Goal: Task Accomplishment & Management: Complete application form

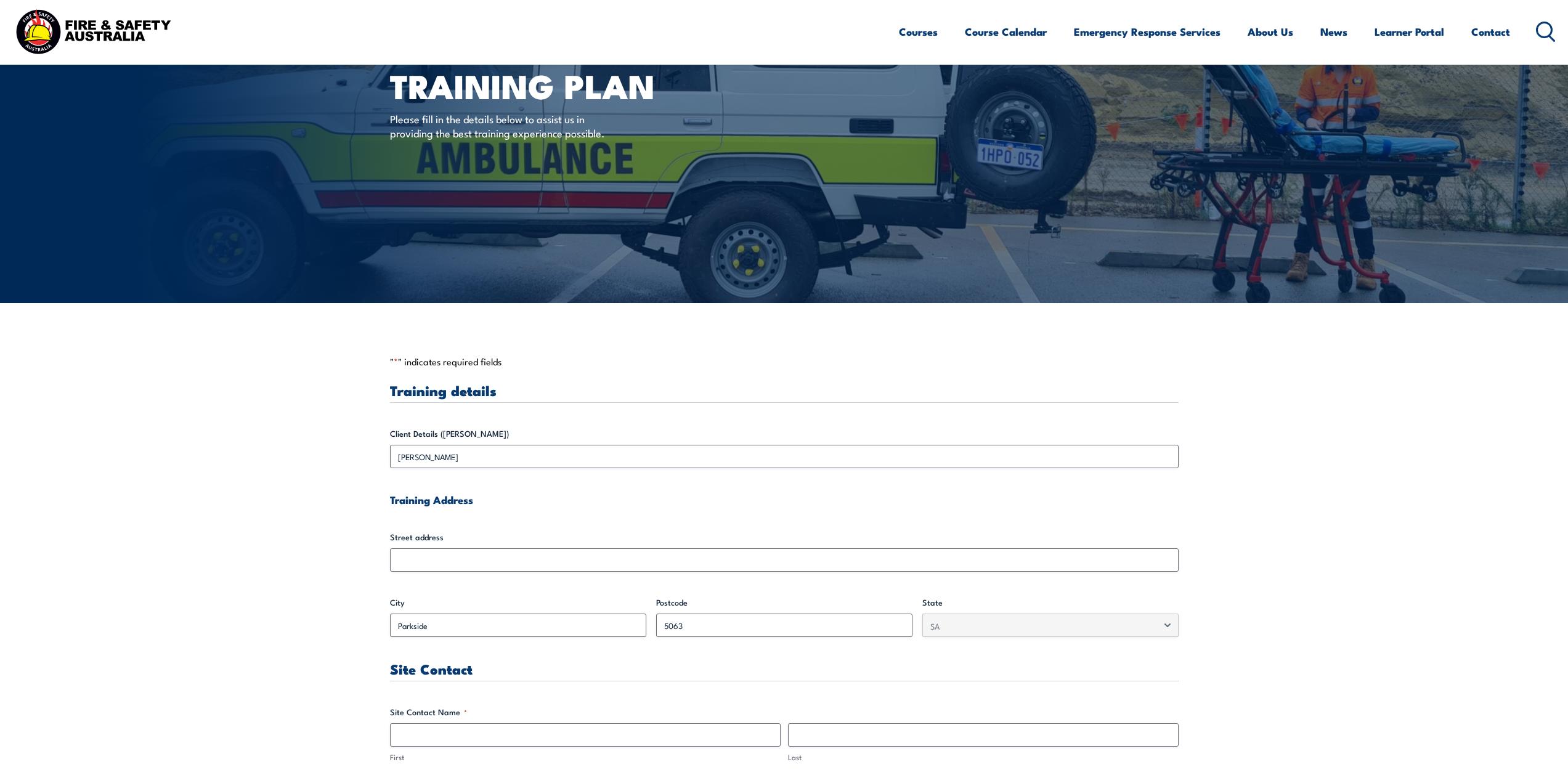
scroll to position [123, 0]
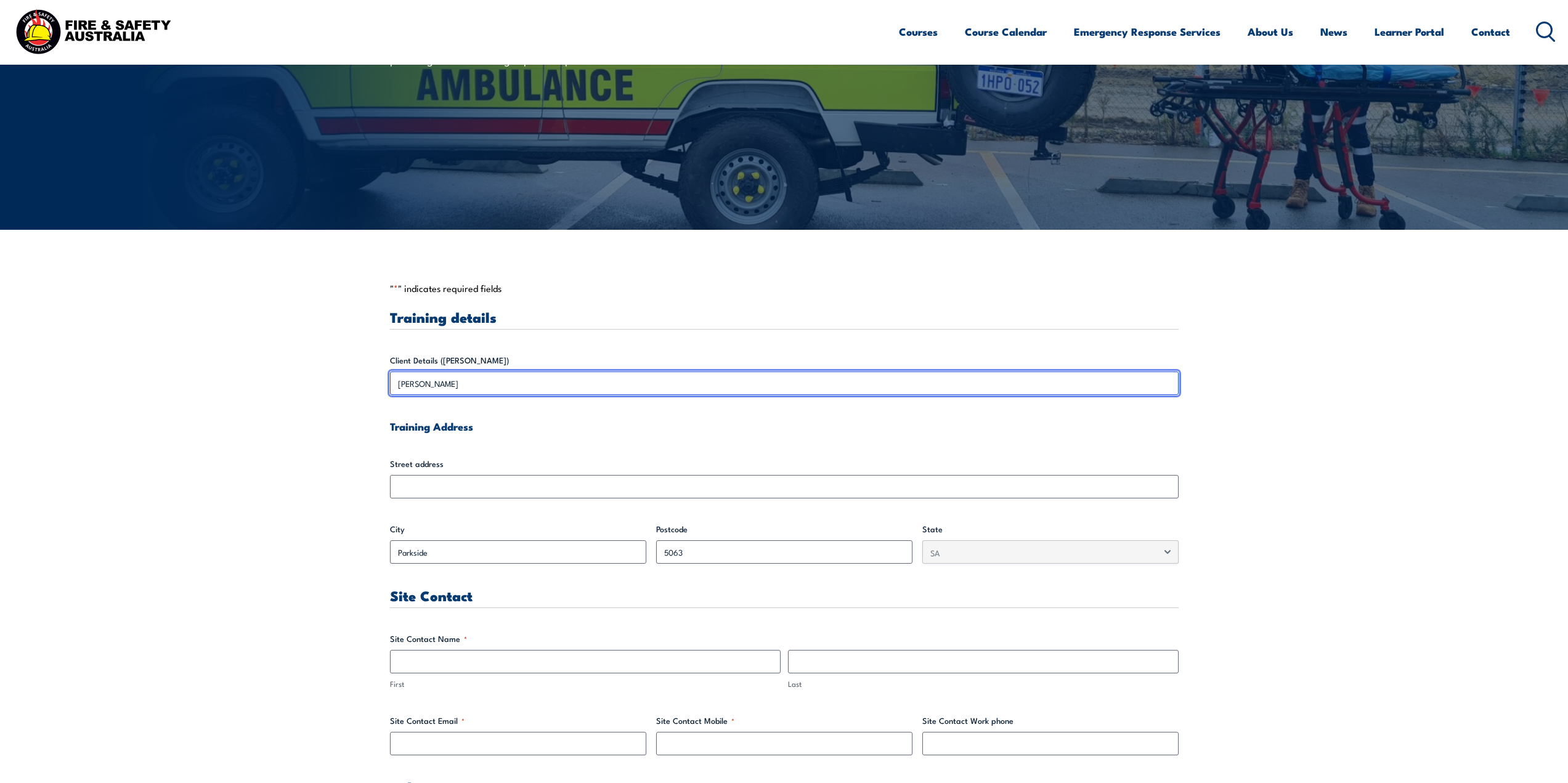
click at [547, 393] on input "[PERSON_NAME]" at bounding box center [784, 383] width 788 height 24
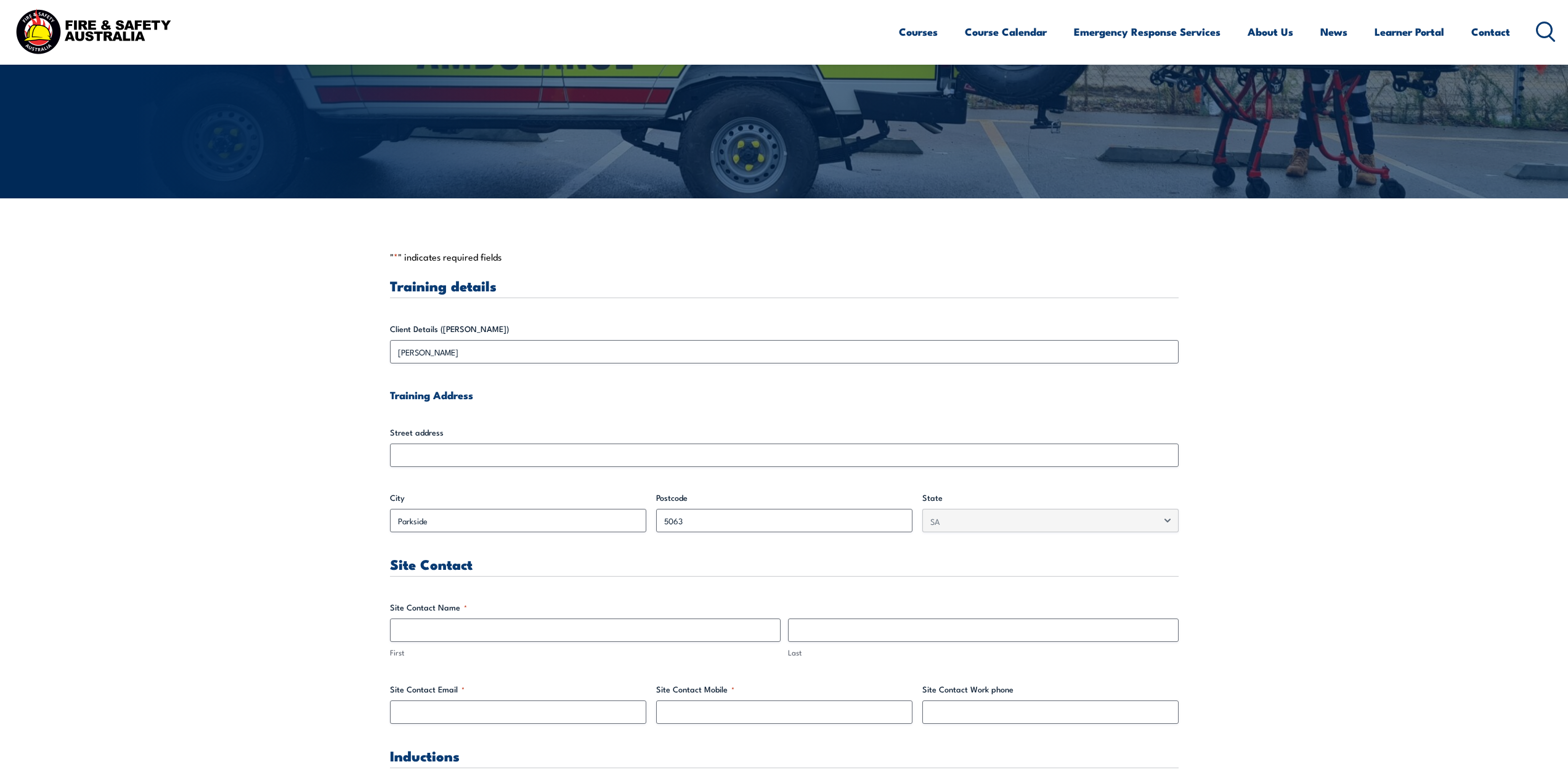
scroll to position [185, 0]
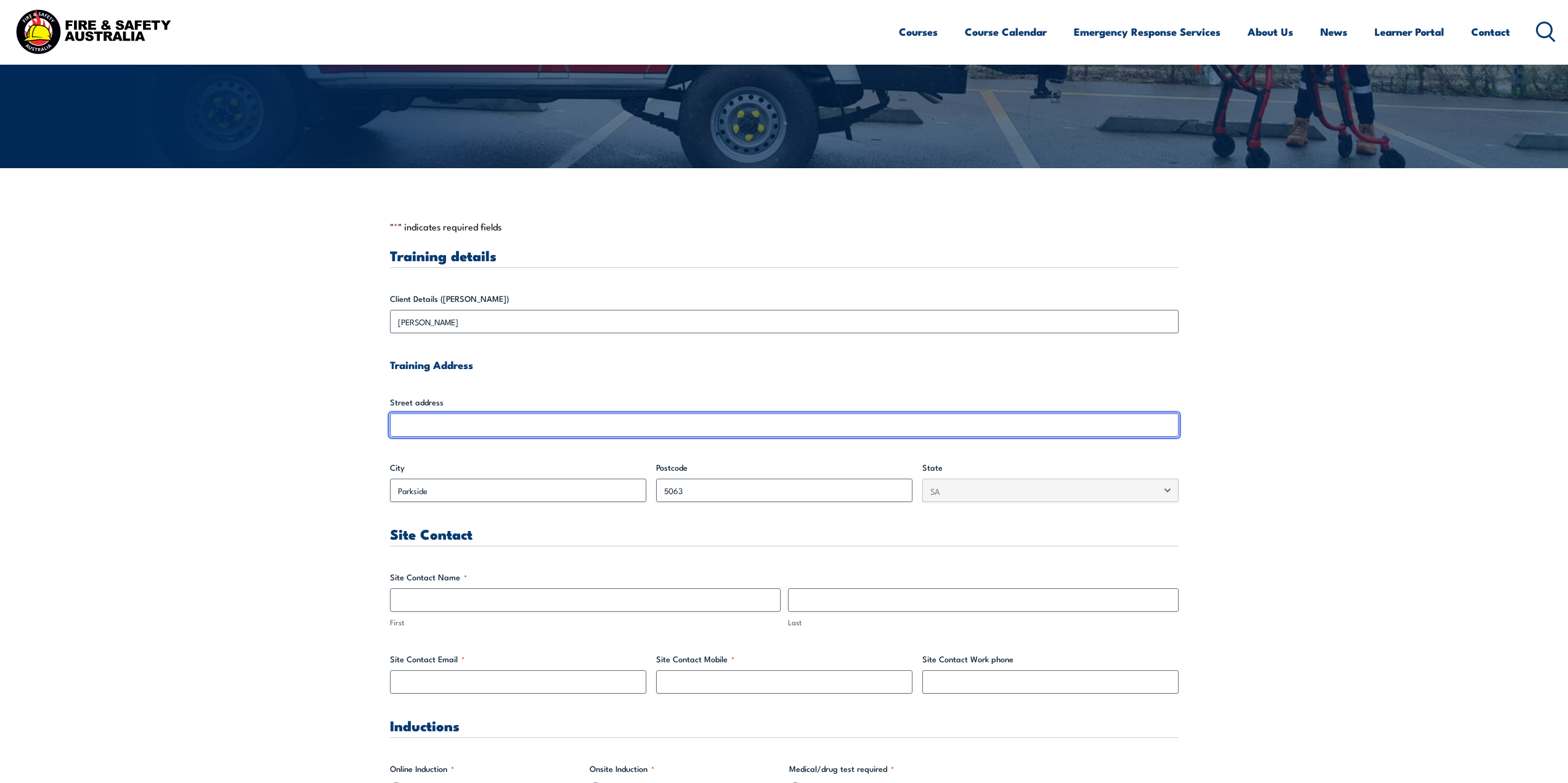
click at [537, 430] on input "Street address" at bounding box center [784, 424] width 788 height 24
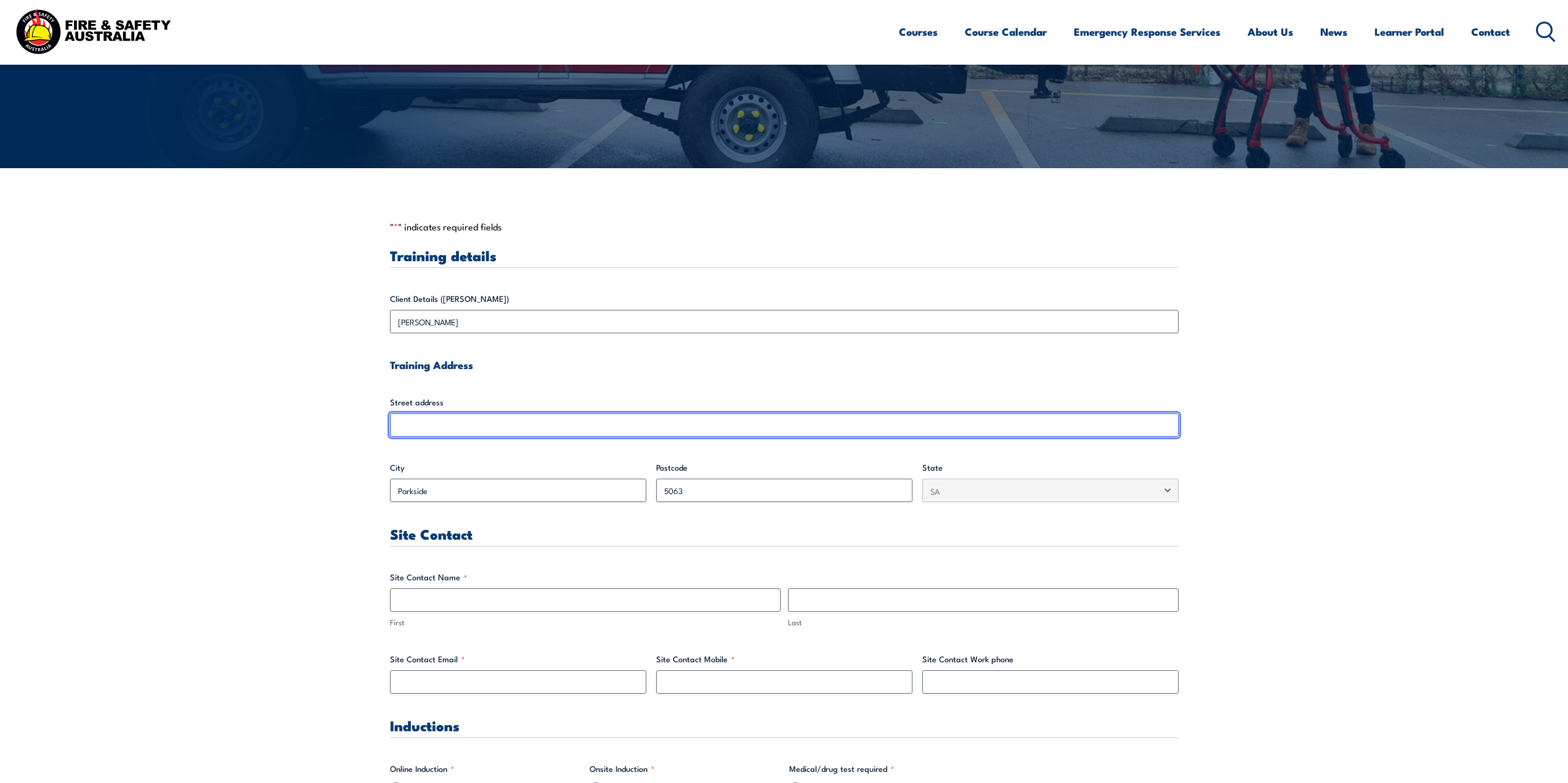
click at [491, 428] on input "Street address" at bounding box center [784, 424] width 788 height 24
click at [490, 428] on input "Street address" at bounding box center [784, 424] width 788 height 24
click at [444, 428] on input "Street address" at bounding box center [784, 424] width 788 height 24
click at [444, 427] on input "Street address" at bounding box center [784, 424] width 788 height 24
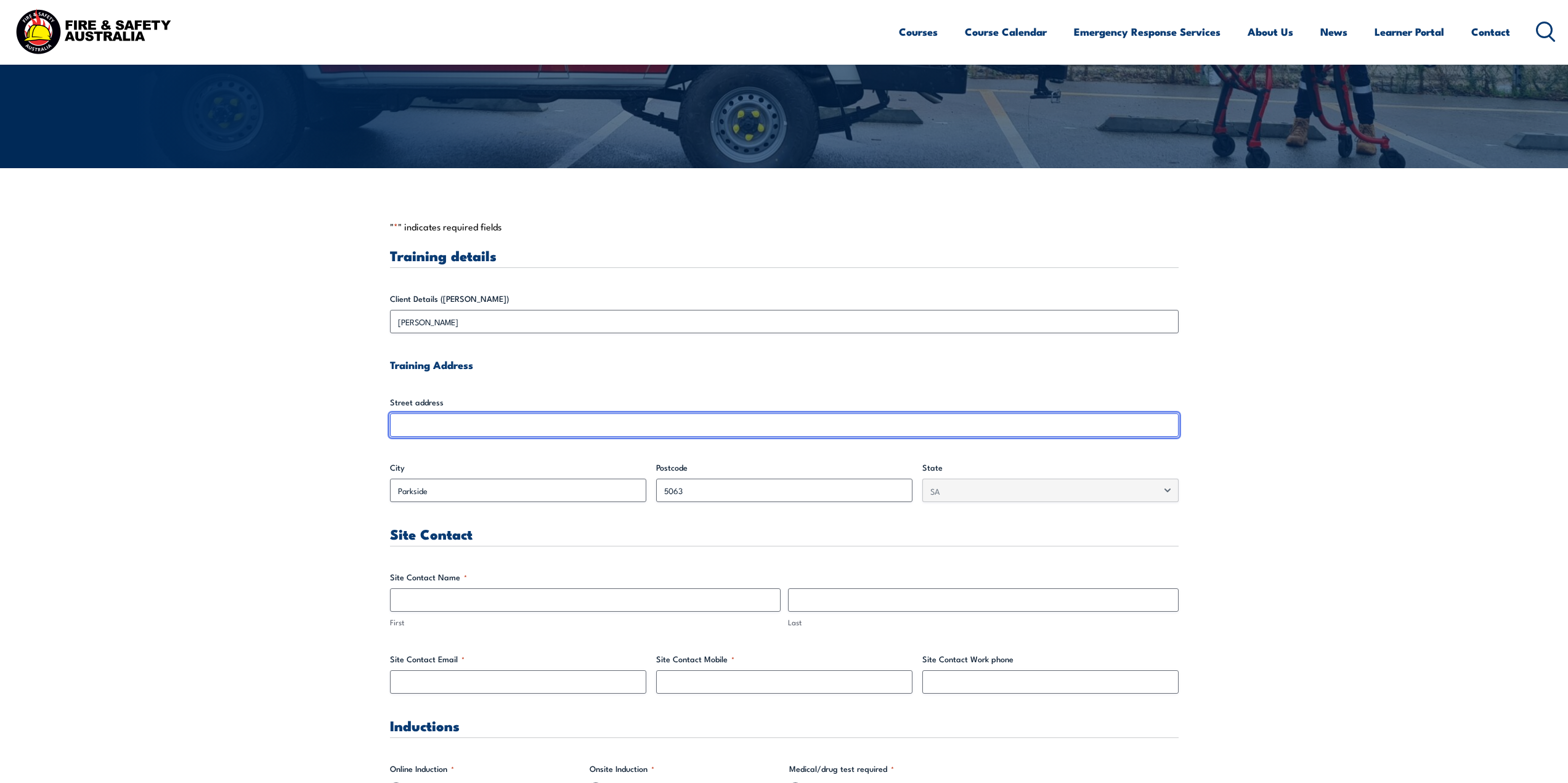
click at [444, 427] on input "Street address" at bounding box center [784, 424] width 788 height 24
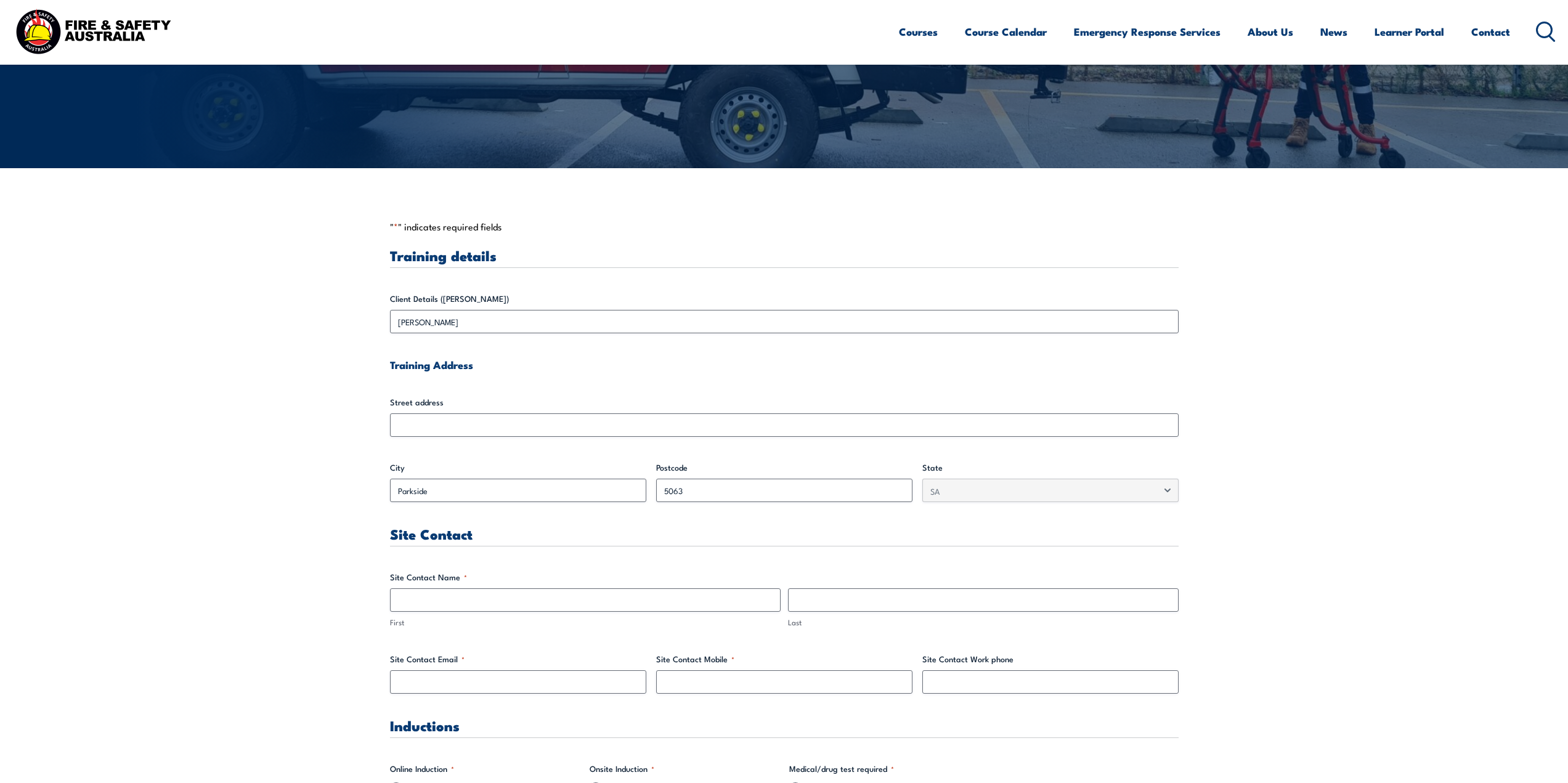
click at [754, 463] on label "Postcode" at bounding box center [785, 468] width 257 height 12
click at [754, 479] on input "5063" at bounding box center [785, 490] width 257 height 24
click at [764, 397] on label "Street address" at bounding box center [784, 402] width 788 height 12
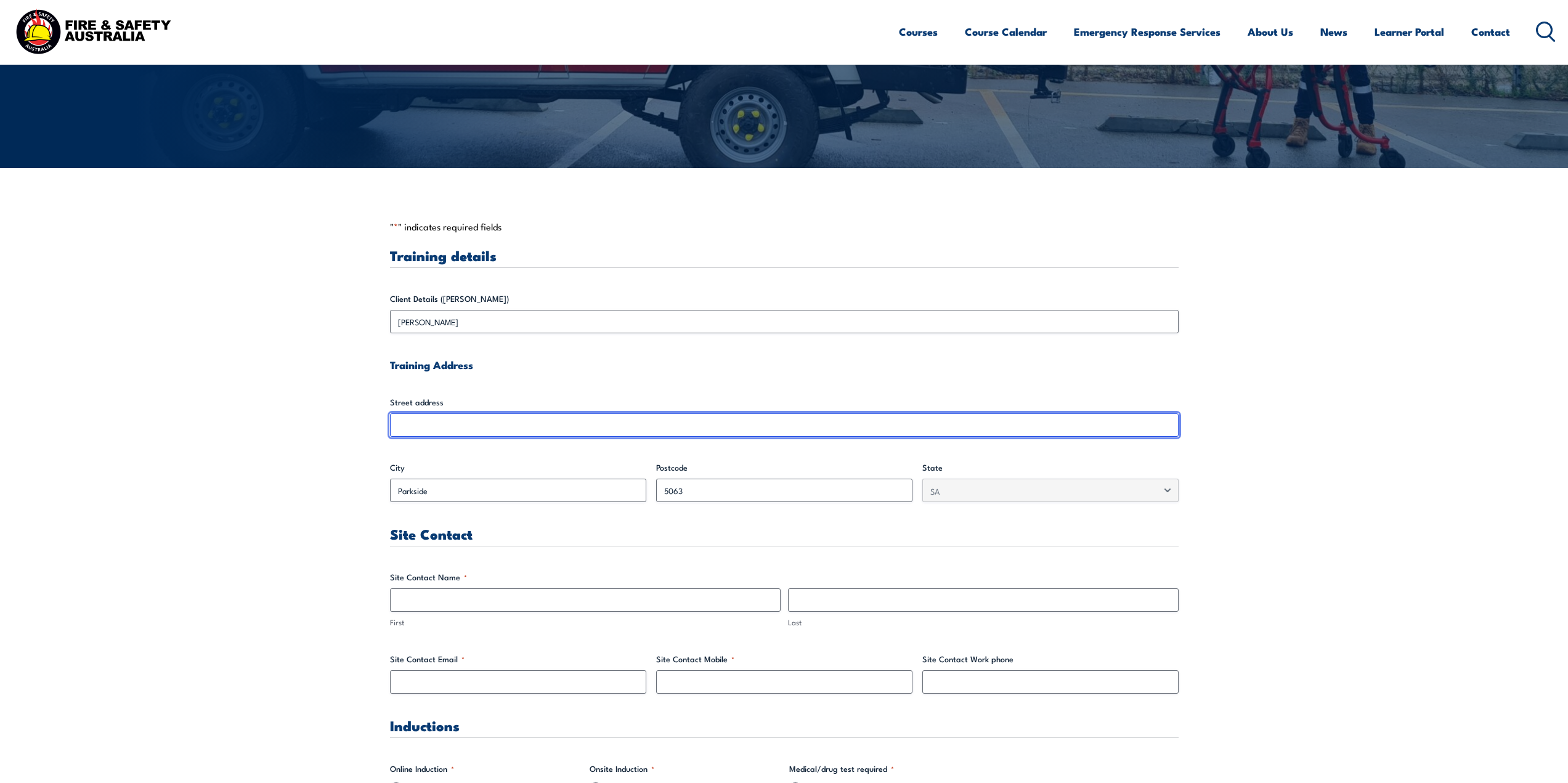
click at [764, 413] on input "Street address" at bounding box center [784, 424] width 788 height 24
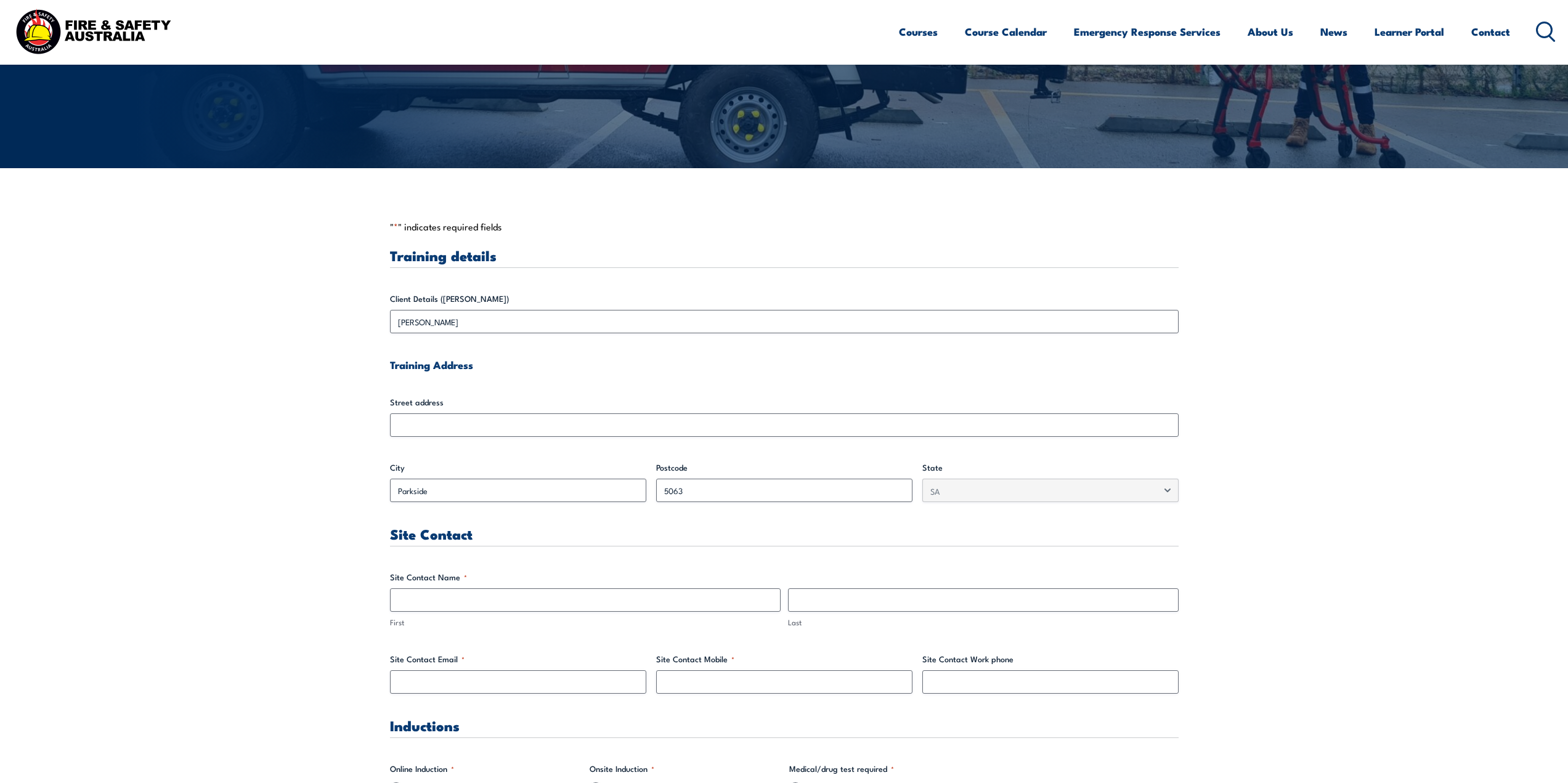
click at [737, 361] on h4 "Training Address" at bounding box center [784, 364] width 788 height 13
click at [564, 595] on input "First" at bounding box center [585, 600] width 390 height 24
click at [496, 370] on h4 "Training Address" at bounding box center [784, 364] width 788 height 13
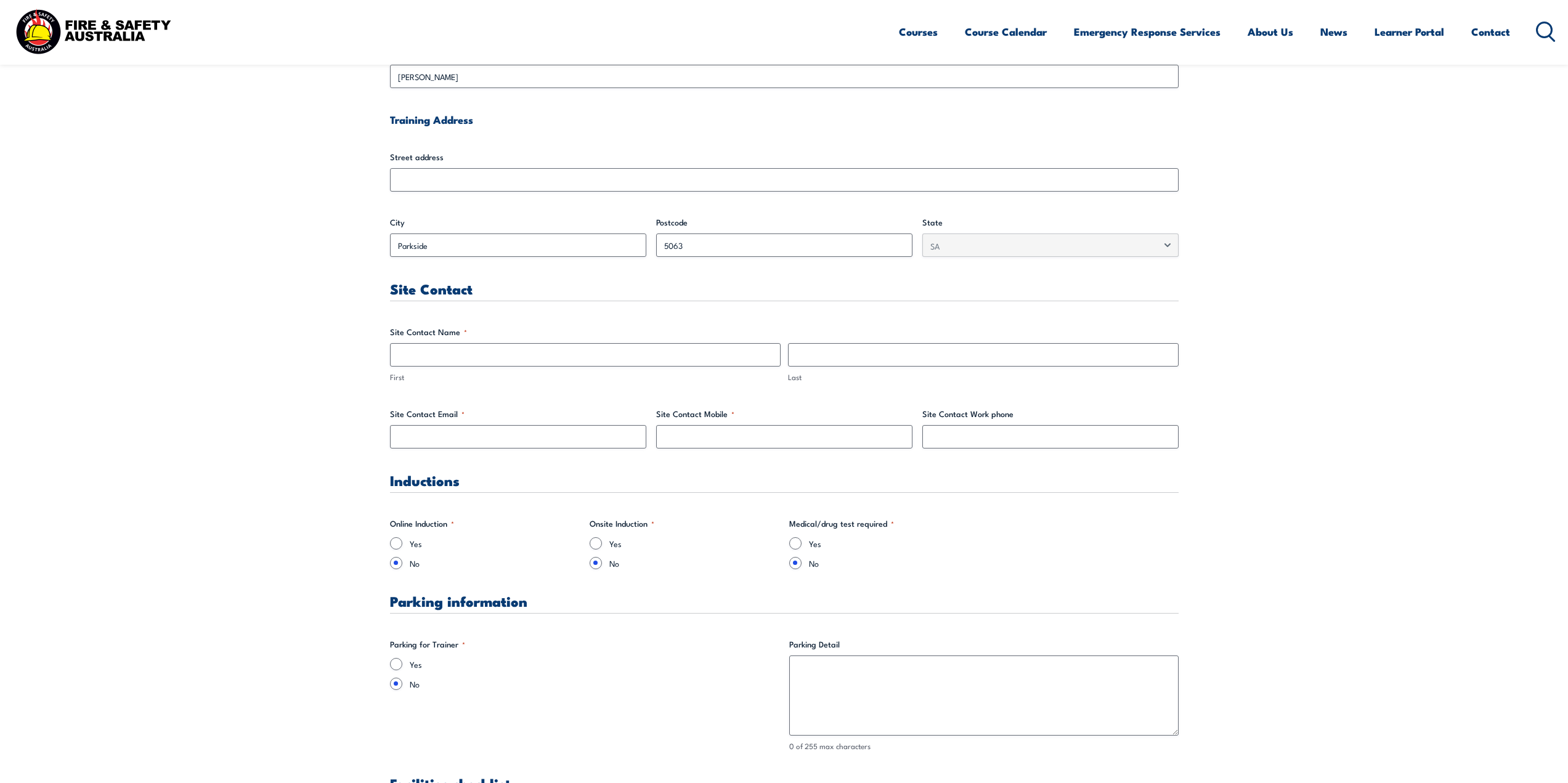
scroll to position [370, 0]
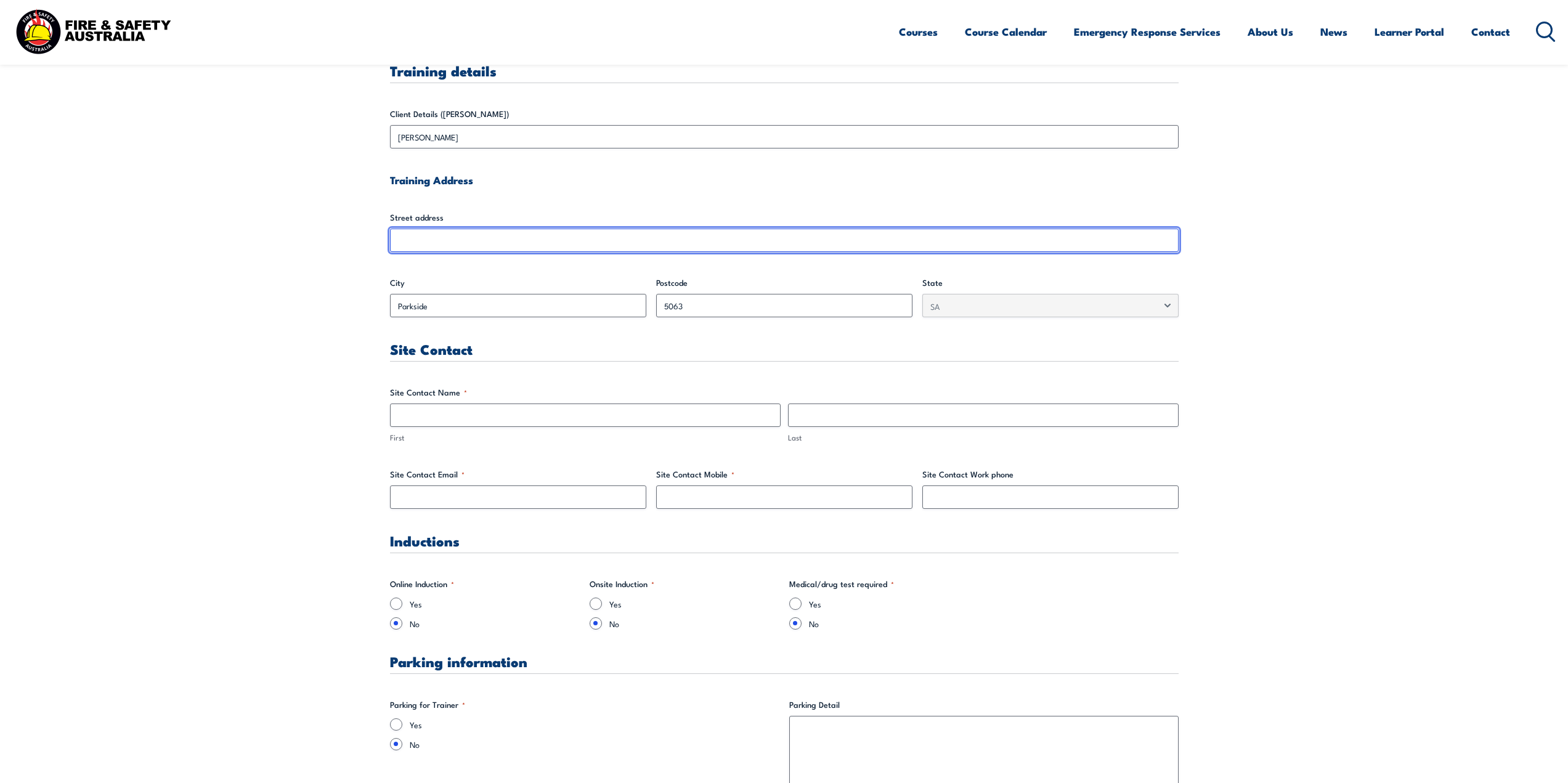
click at [528, 243] on input "Street address" at bounding box center [784, 240] width 788 height 24
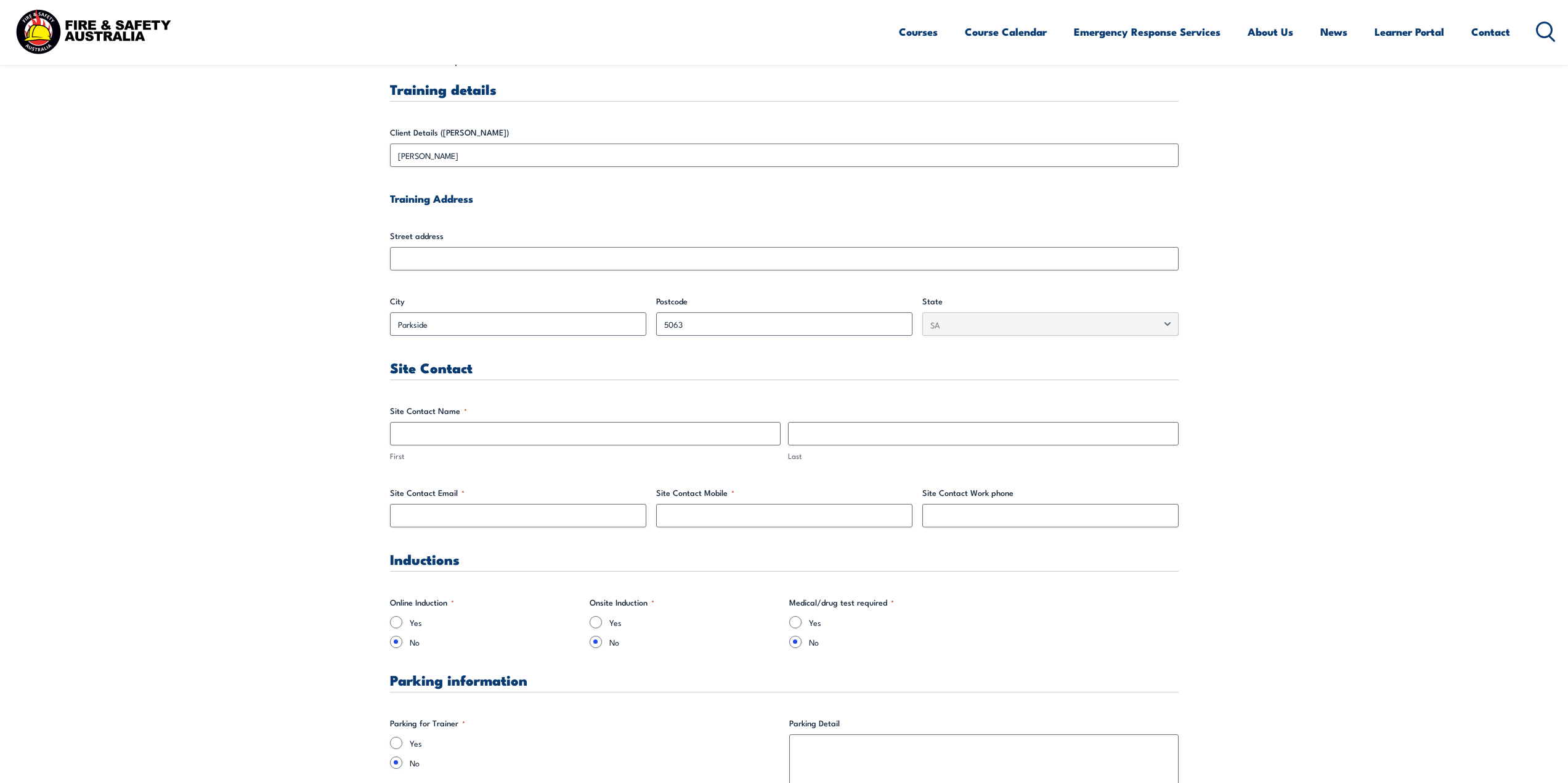
scroll to position [246, 0]
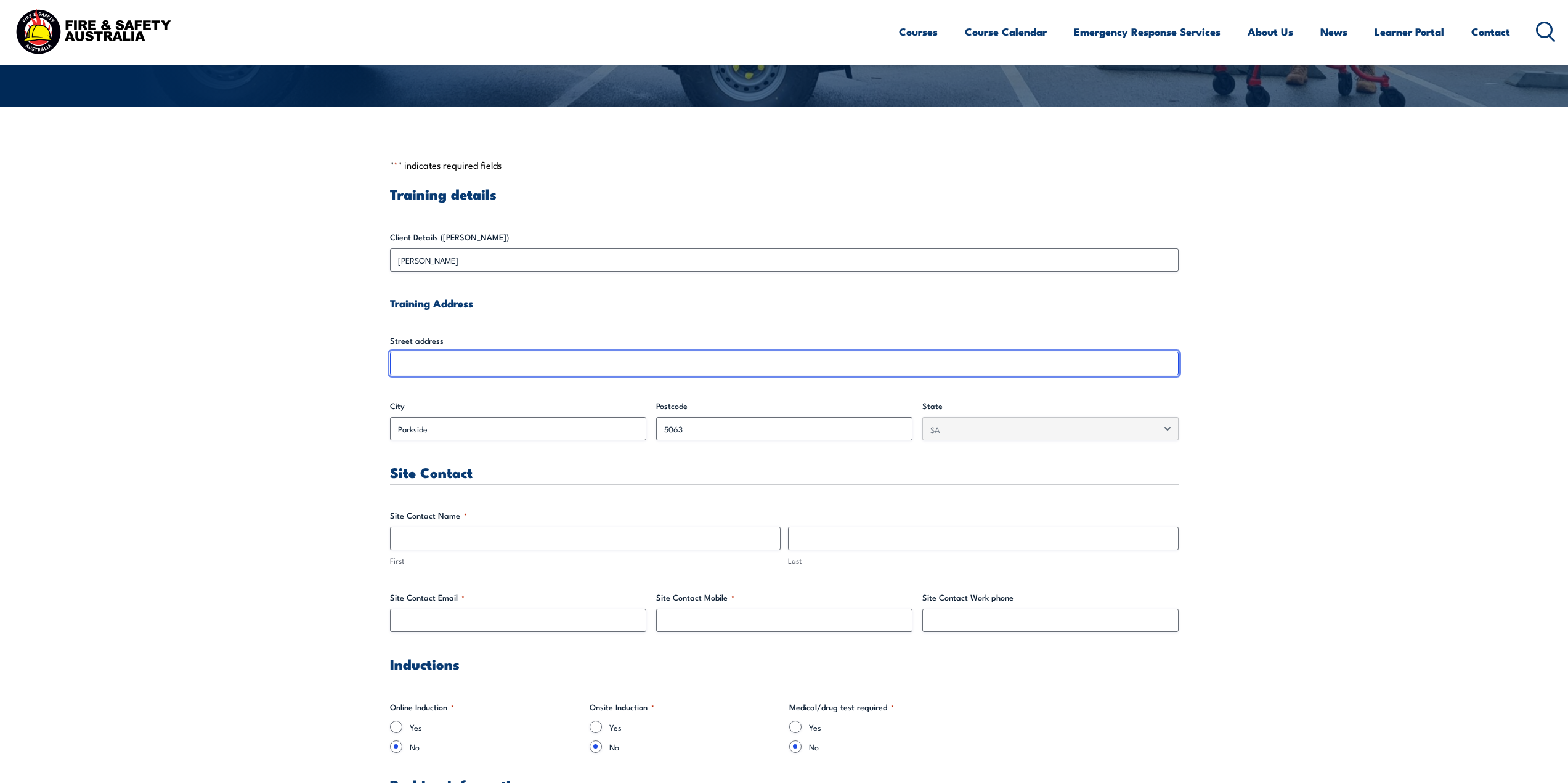
click at [462, 371] on input "Street address" at bounding box center [784, 363] width 788 height 24
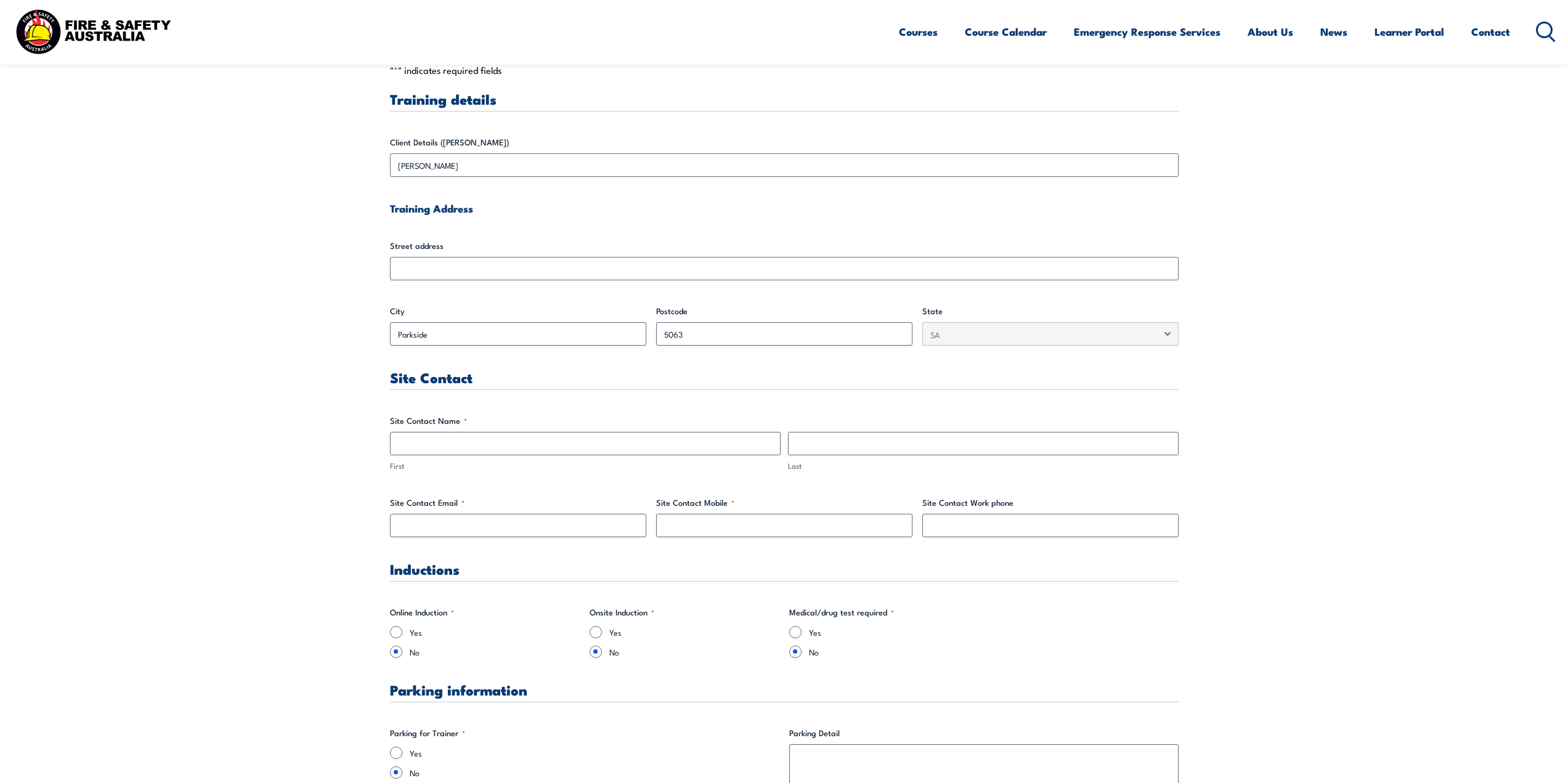
scroll to position [370, 0]
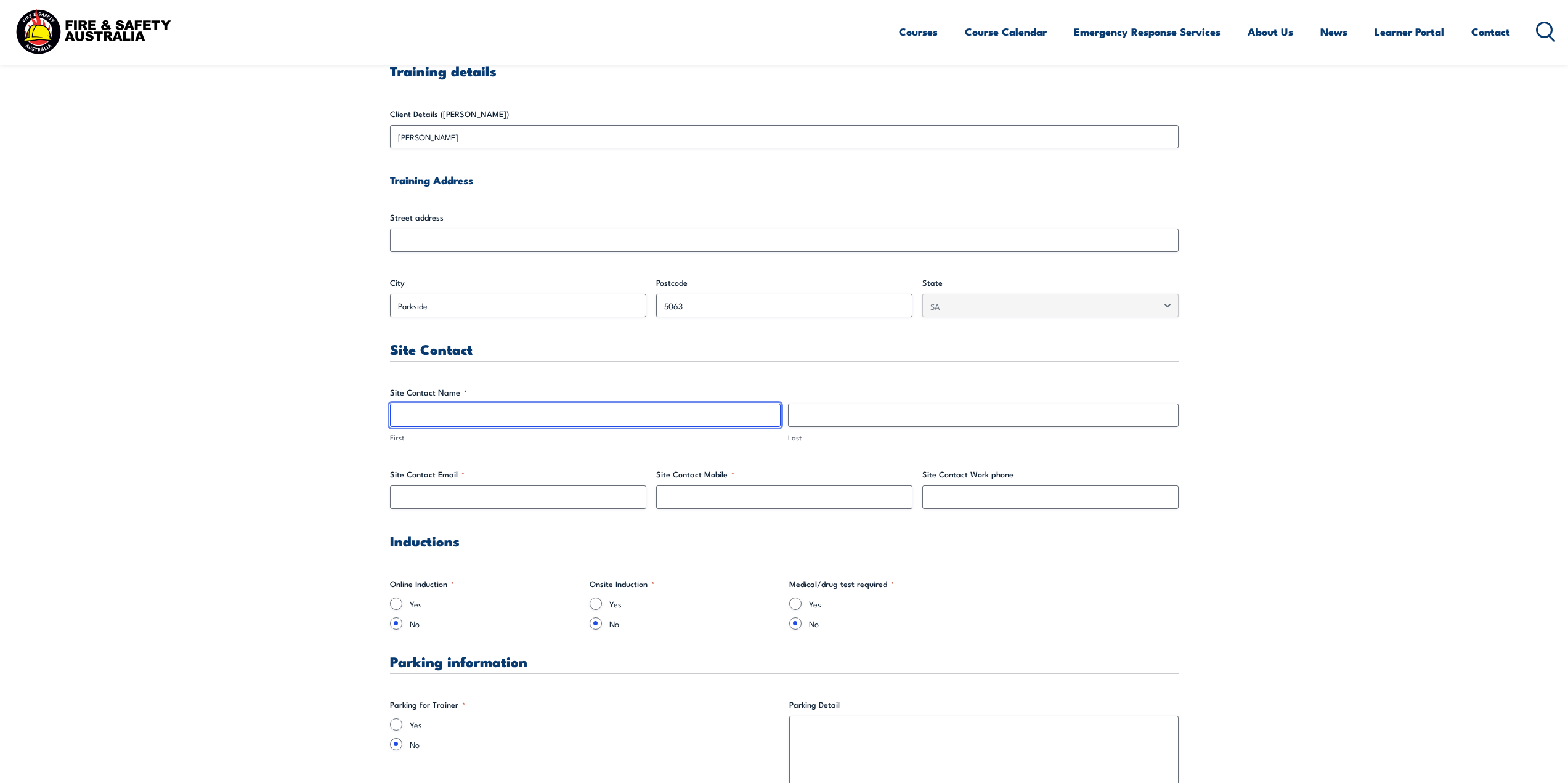
click at [444, 421] on input "First" at bounding box center [585, 415] width 390 height 24
type input "Ben"
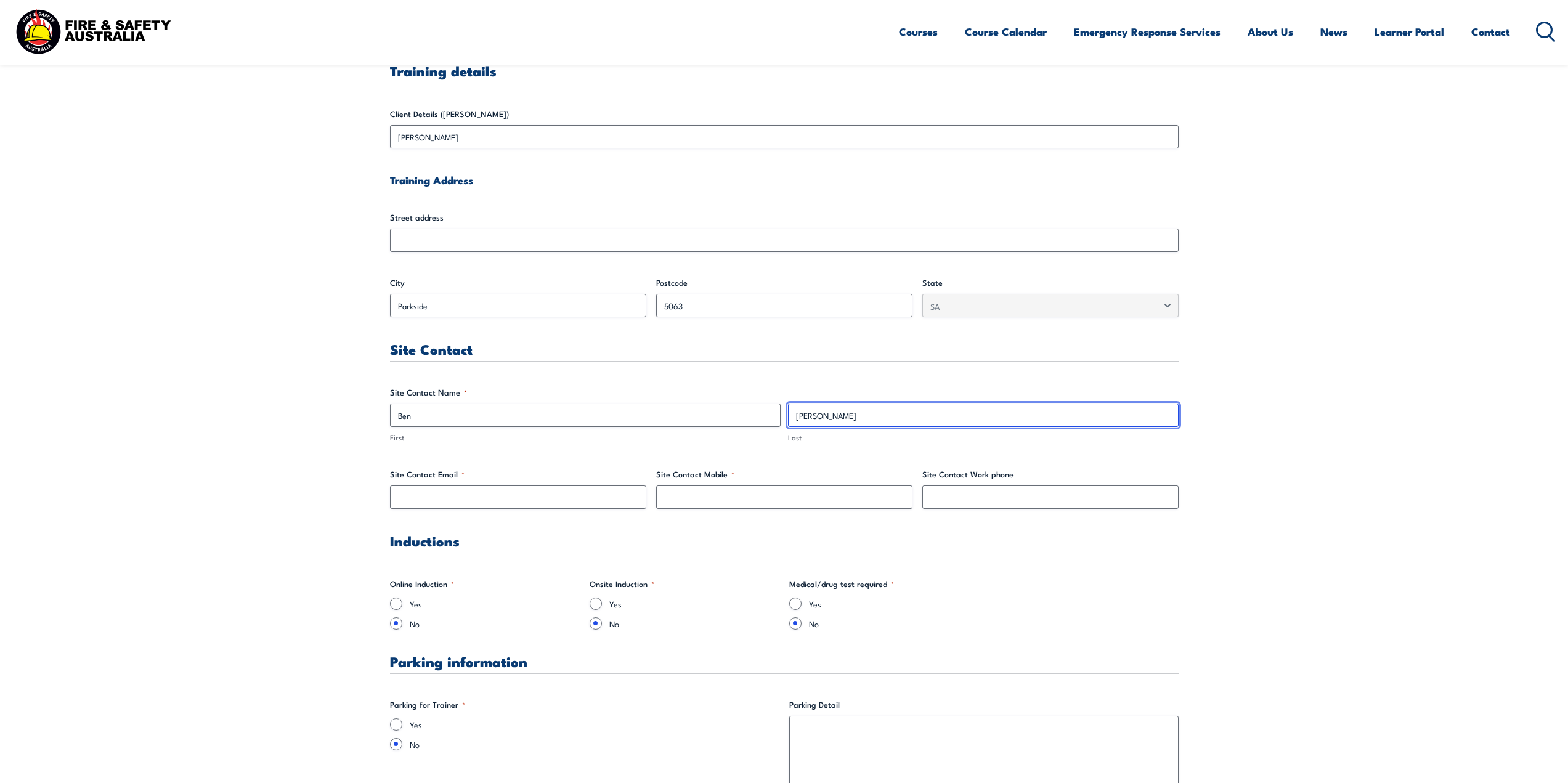
type input "[PERSON_NAME]"
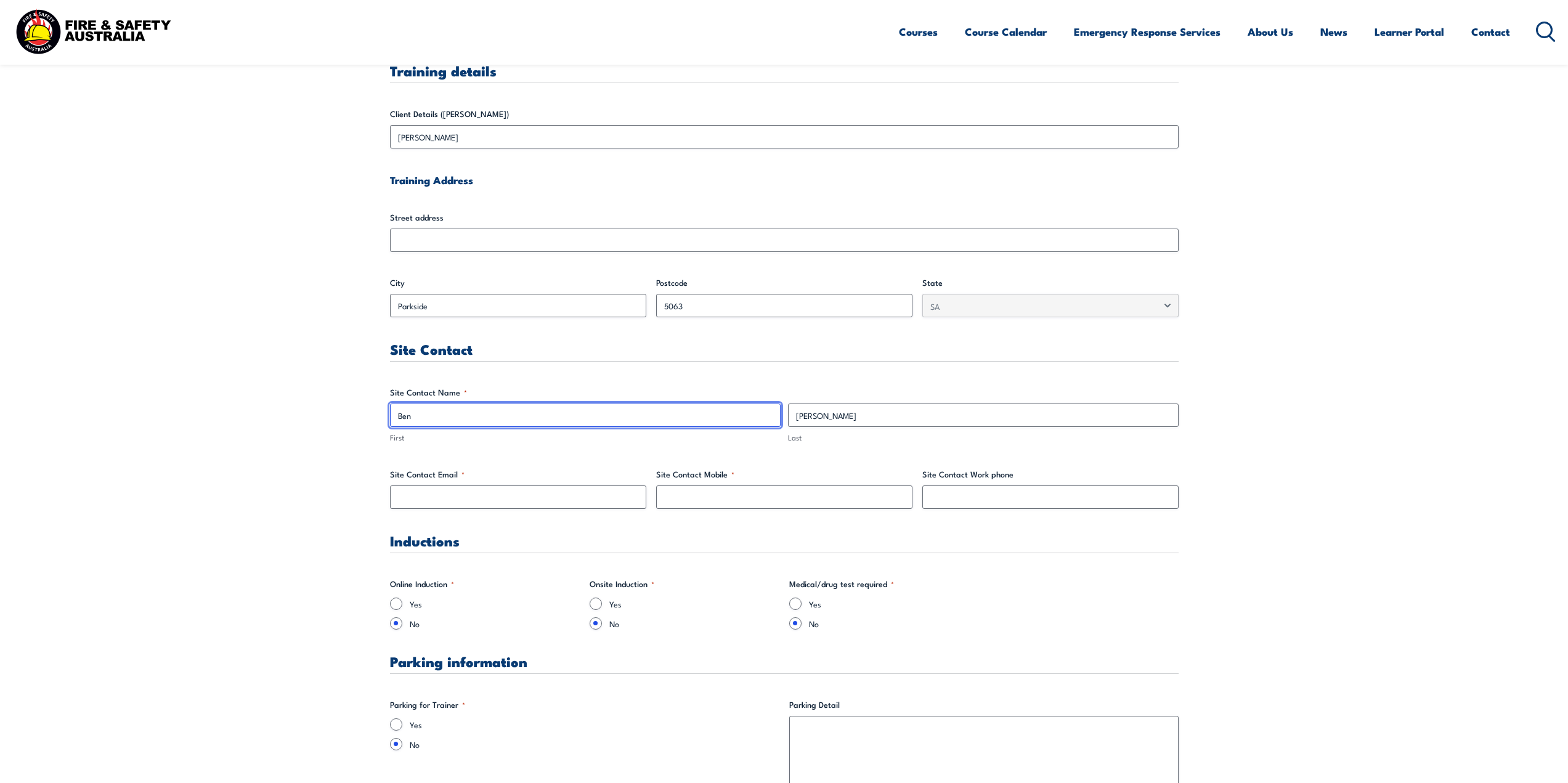
click at [502, 416] on input "Ben" at bounding box center [585, 415] width 390 height 24
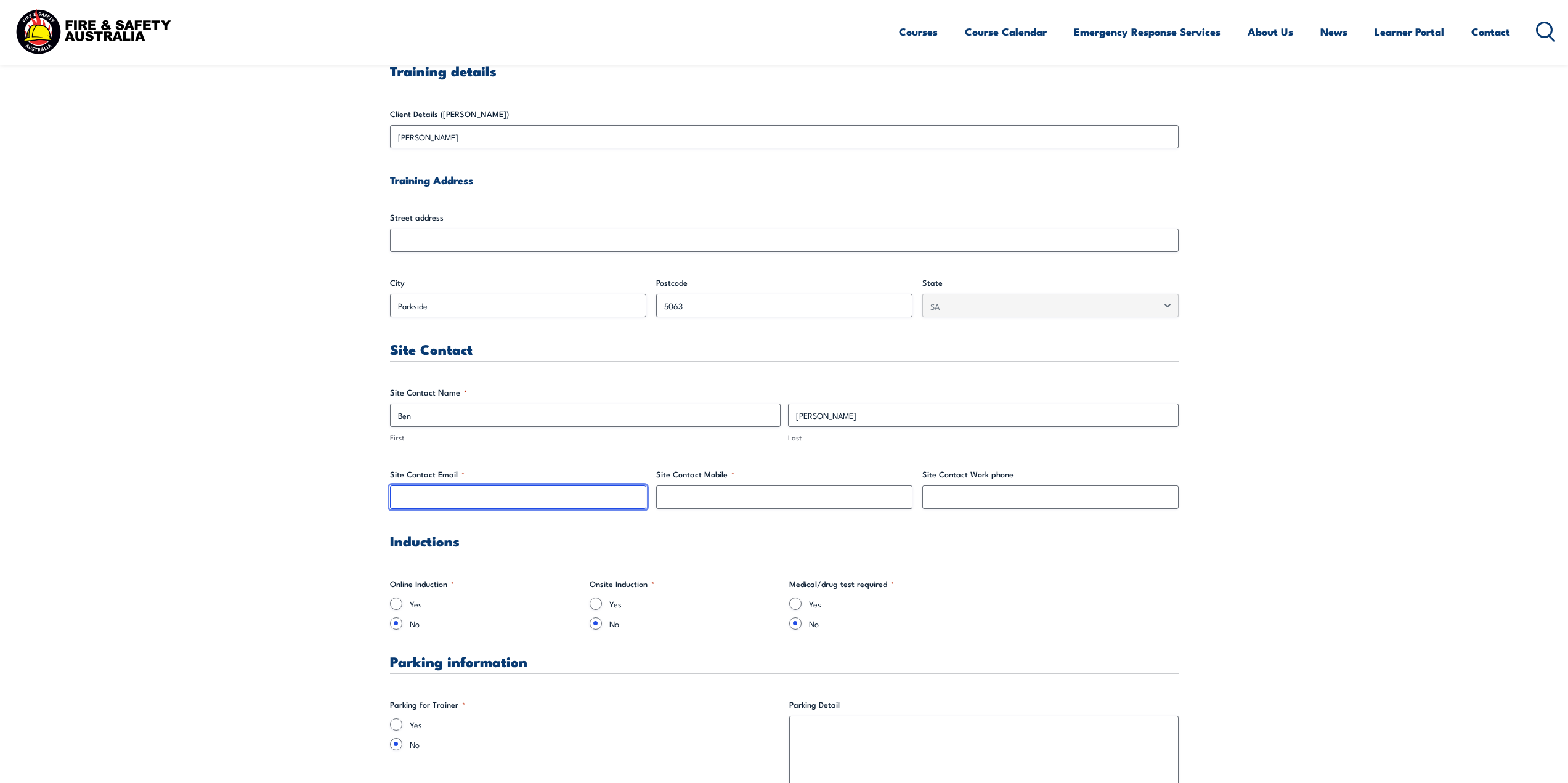
click at [482, 507] on input "Site Contact Email *" at bounding box center [519, 497] width 257 height 24
click at [517, 484] on div "Site Contact Email *" at bounding box center [519, 489] width 257 height 40
click at [512, 495] on input "Site Contact Email *" at bounding box center [519, 497] width 257 height 24
type input "[EMAIL_ADDRESS][DOMAIN_NAME]"
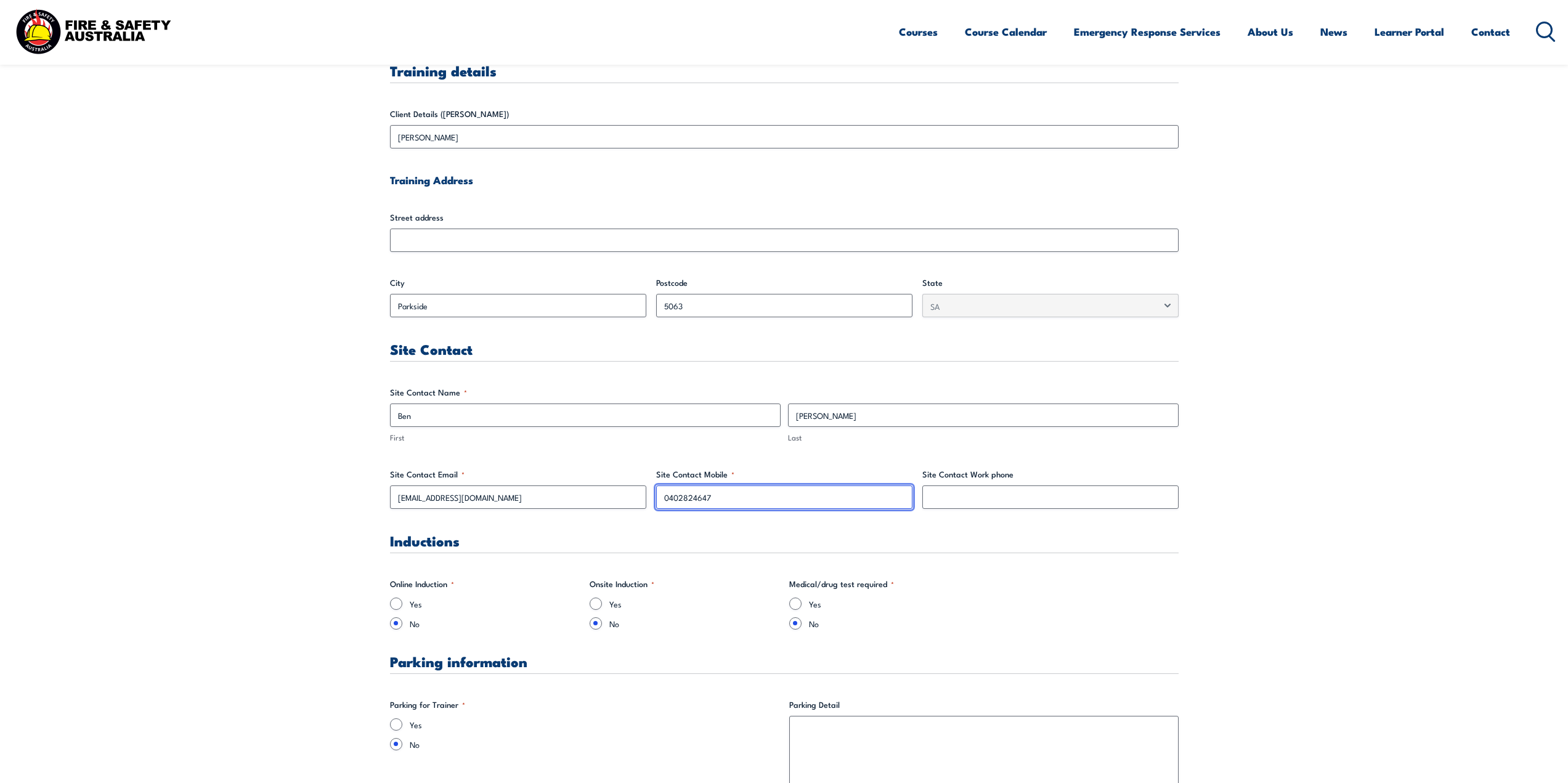
type input "0402824647"
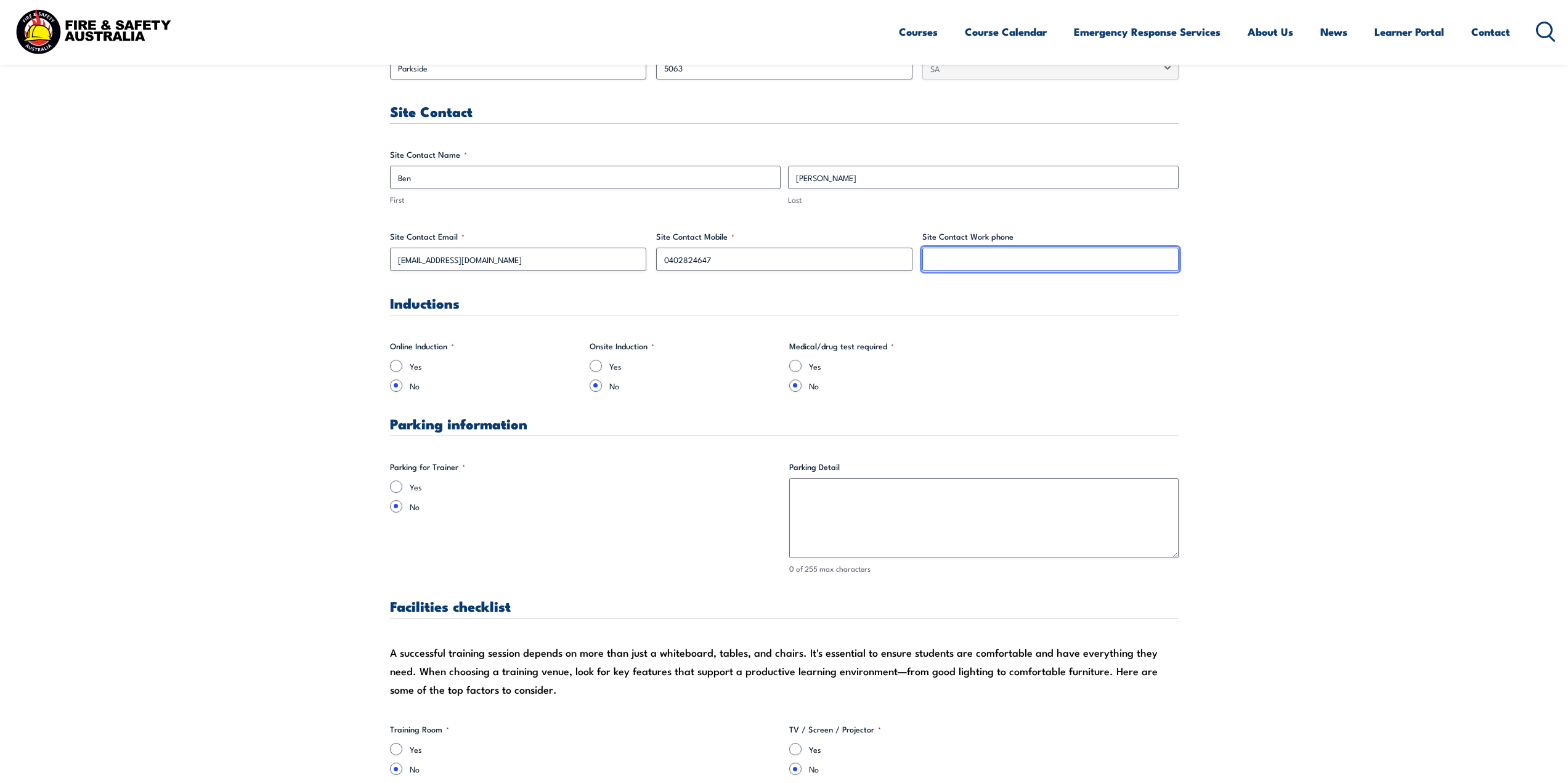
scroll to position [616, 0]
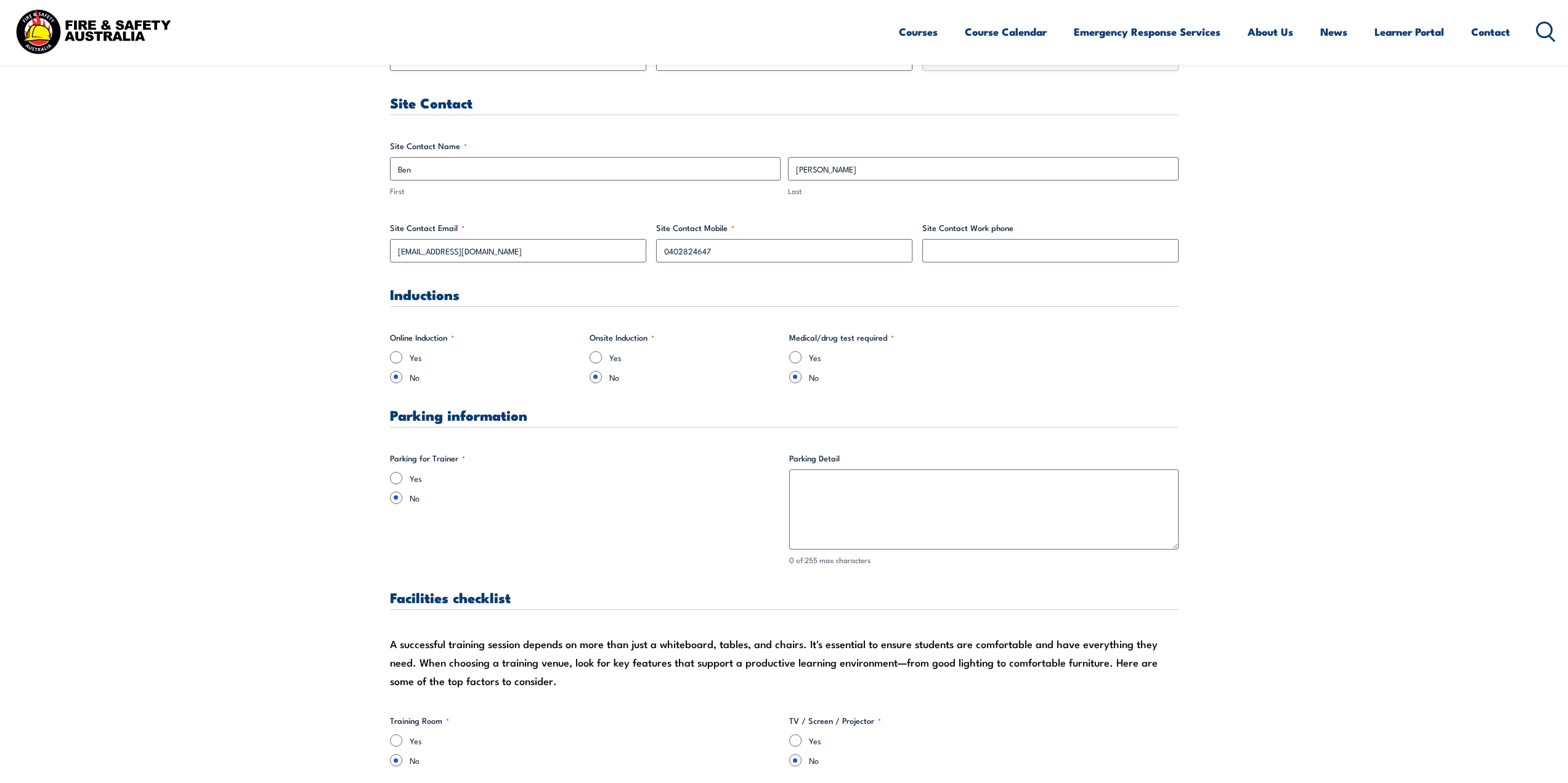
click at [413, 484] on div "Yes No" at bounding box center [584, 488] width 389 height 32
click at [401, 482] on input "Yes" at bounding box center [396, 478] width 12 height 12
radio input "true"
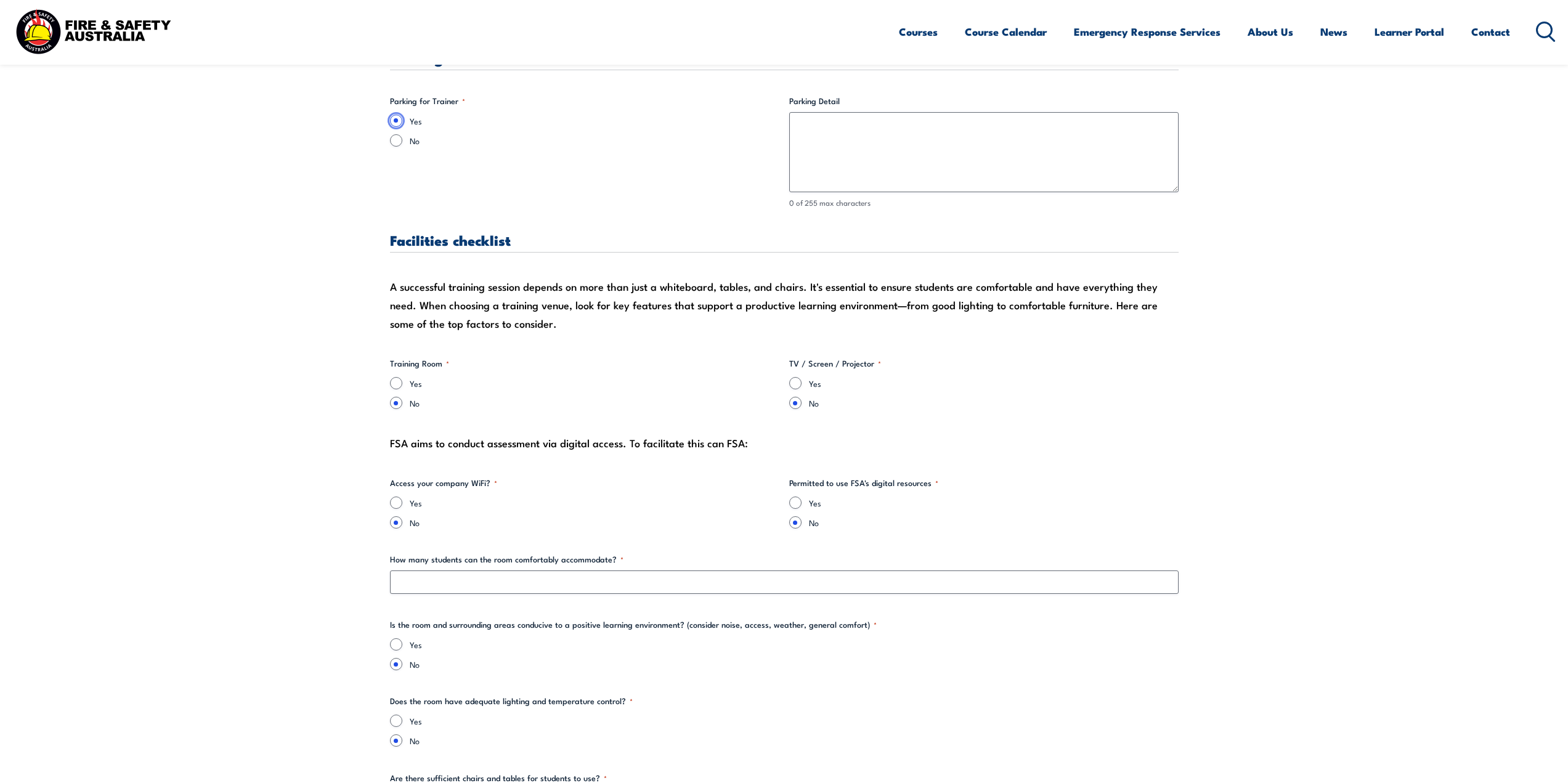
scroll to position [863, 0]
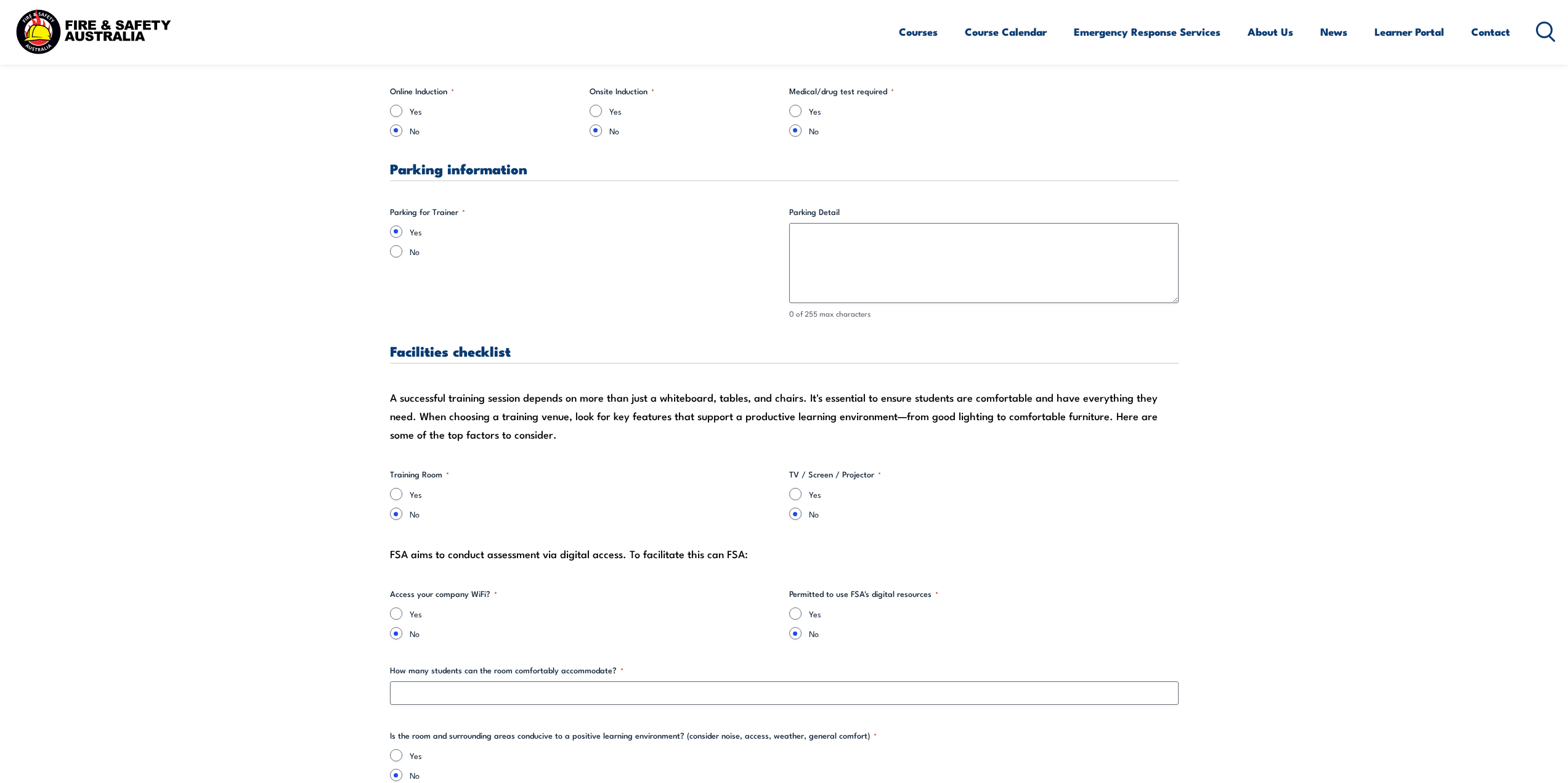
click at [407, 492] on div "Yes" at bounding box center [584, 494] width 389 height 12
click at [402, 496] on input "Yes" at bounding box center [396, 494] width 12 height 12
radio input "true"
click at [800, 491] on input "Yes" at bounding box center [795, 494] width 12 height 12
radio input "true"
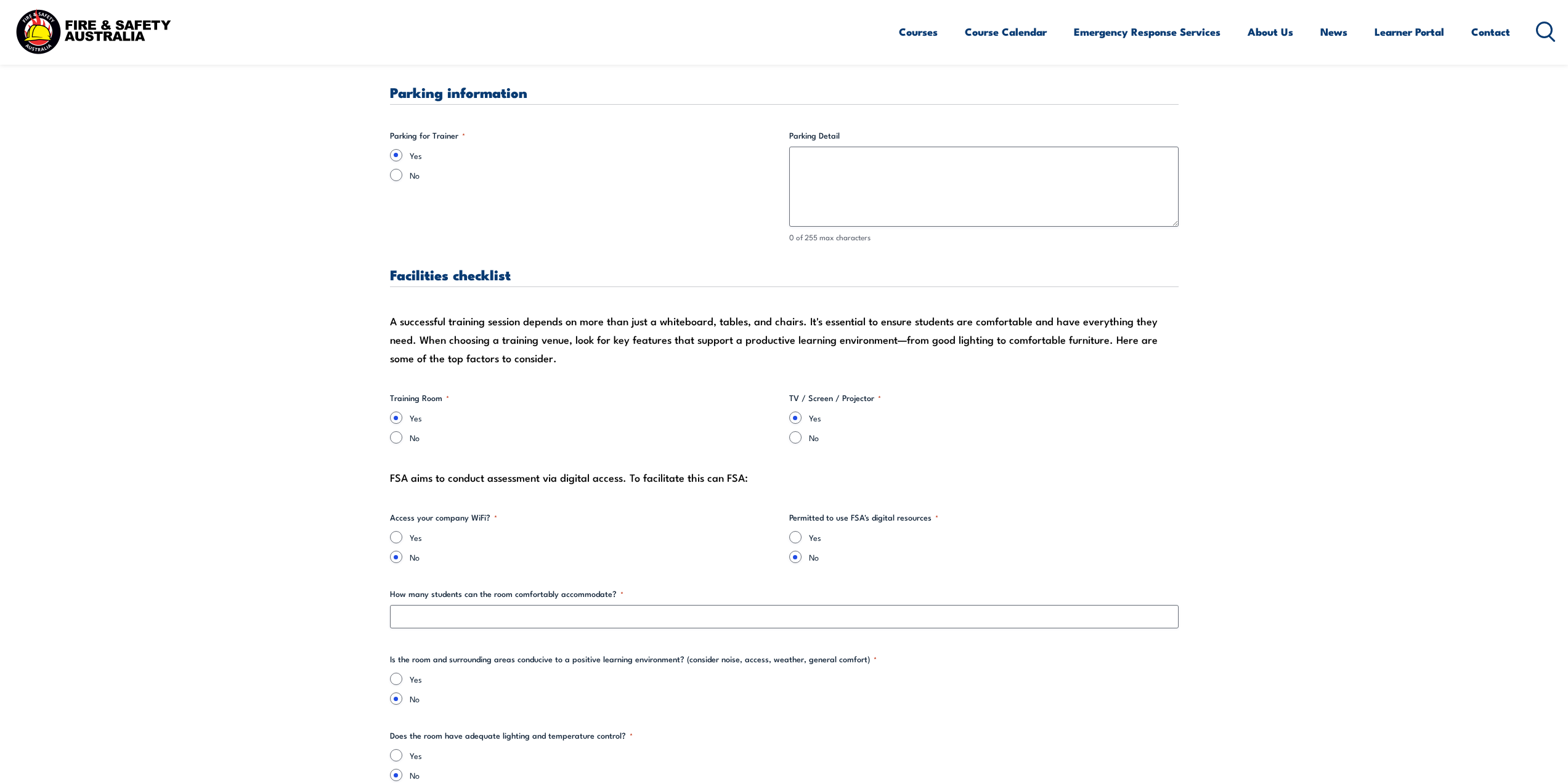
scroll to position [1048, 0]
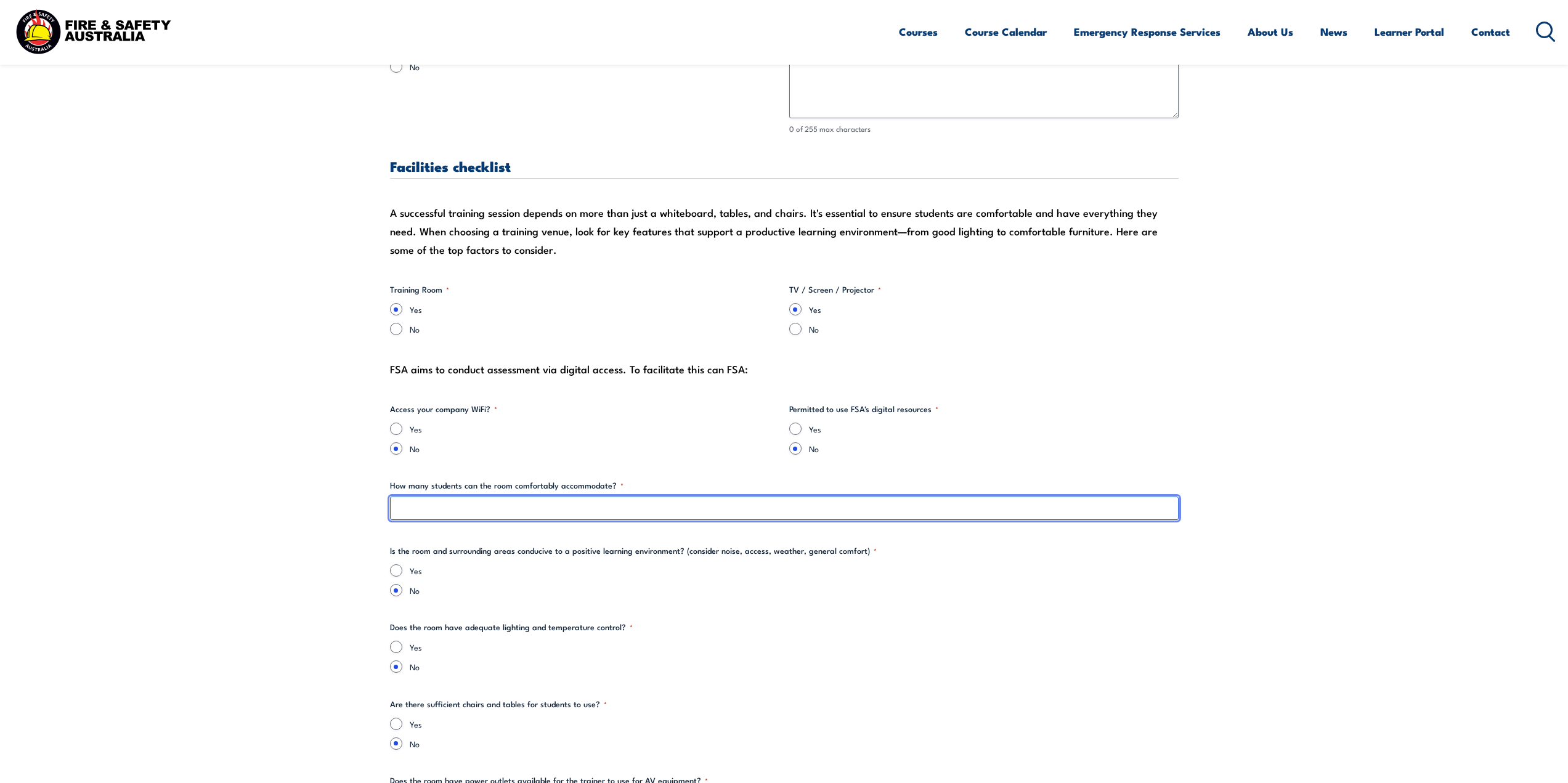
click at [640, 508] on input "How many students can the room comfortably accommodate? *" at bounding box center [784, 508] width 788 height 24
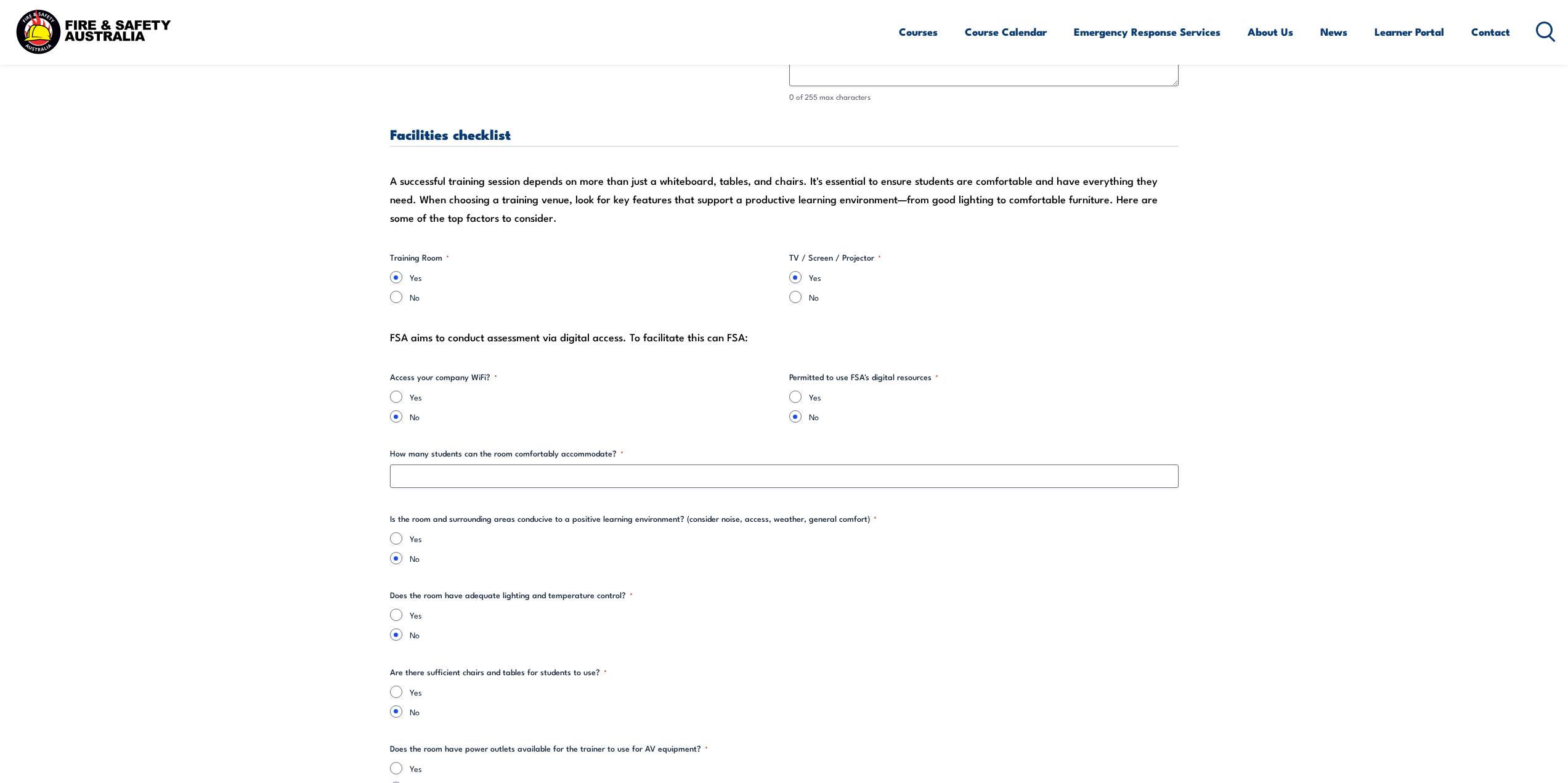
scroll to position [1109, 0]
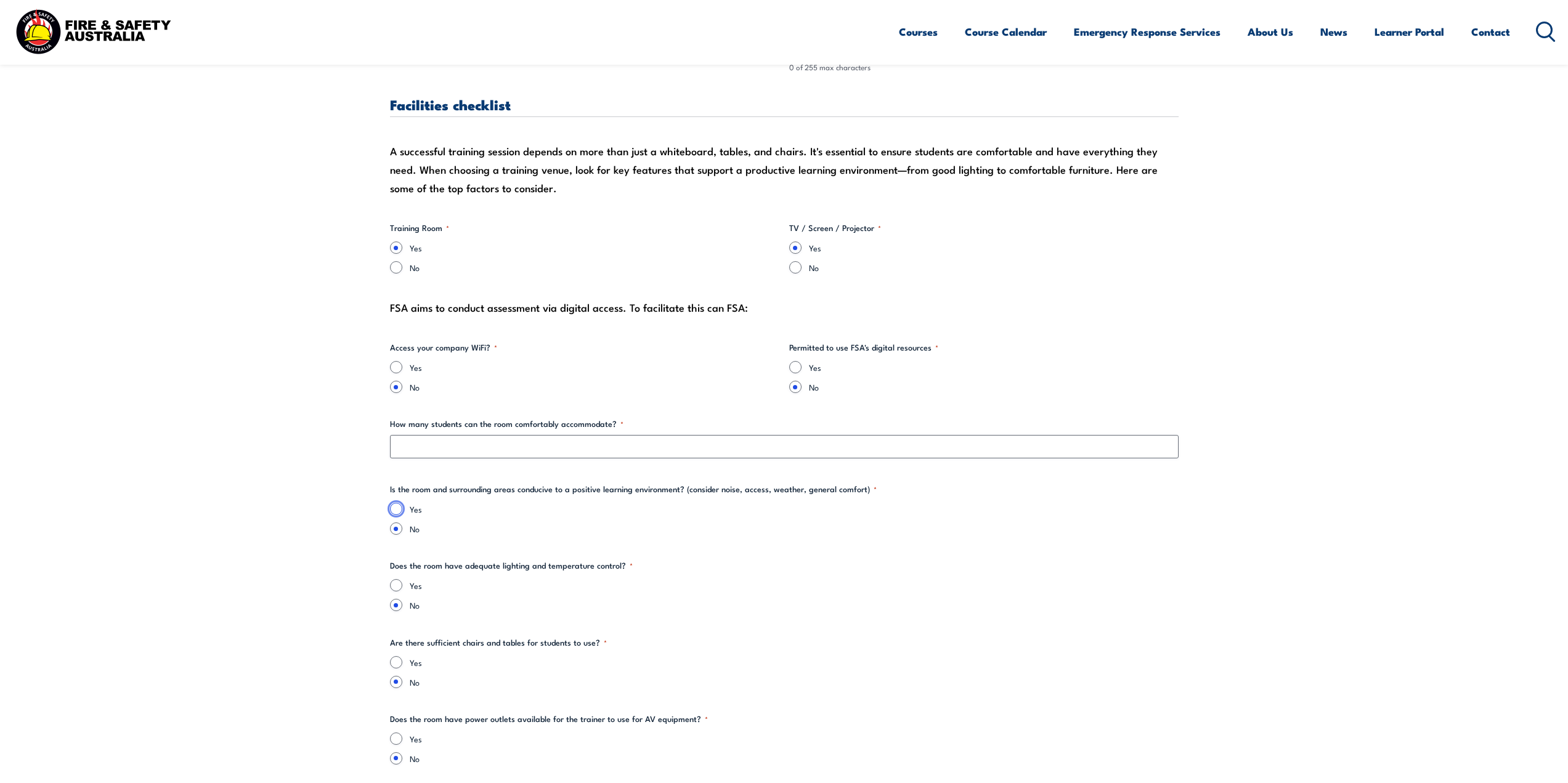
click at [399, 511] on input "Yes" at bounding box center [396, 509] width 12 height 12
radio input "true"
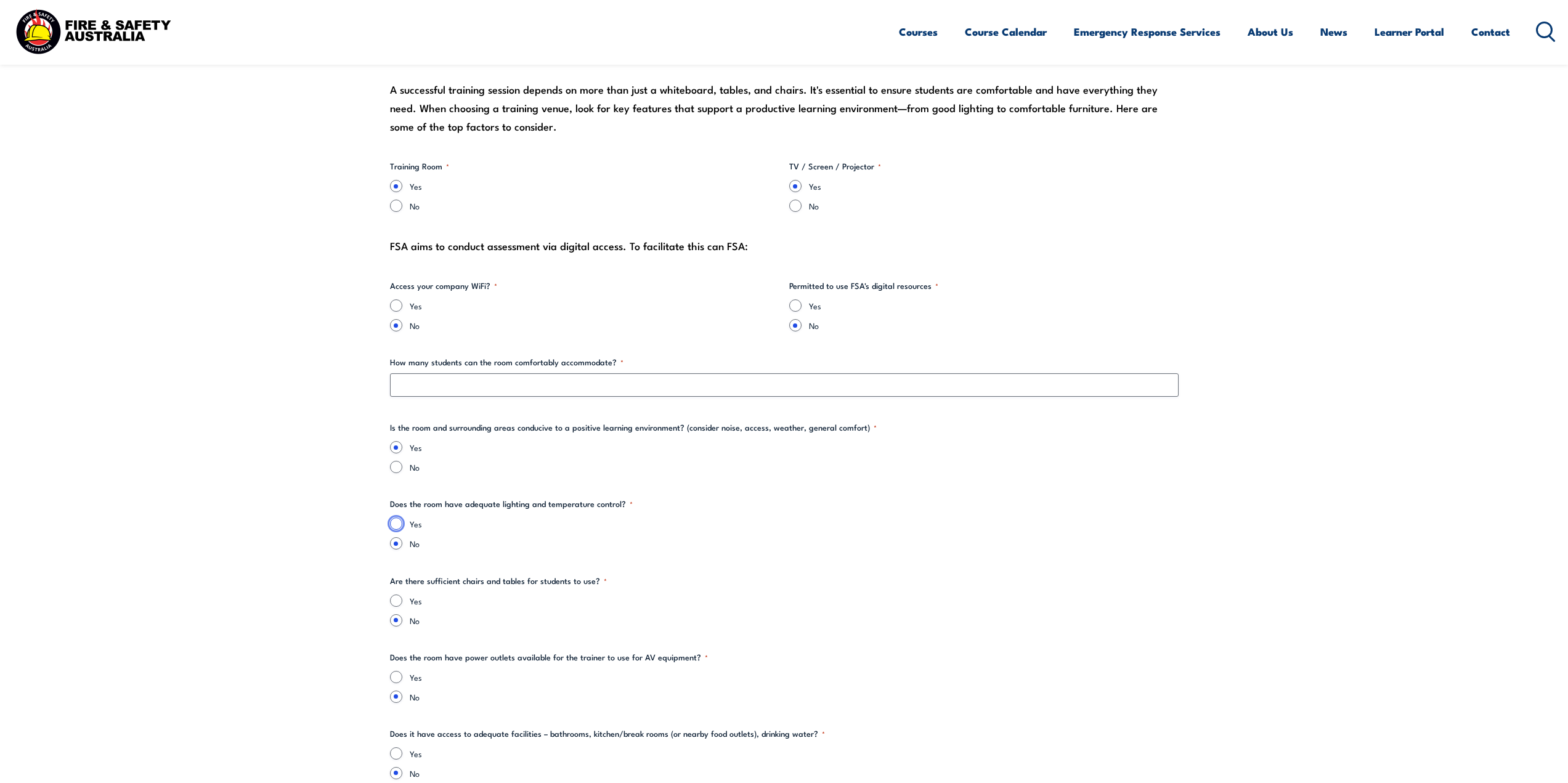
click at [395, 525] on input "Yes" at bounding box center [396, 524] width 12 height 12
radio input "true"
click at [402, 602] on input "Yes" at bounding box center [396, 601] width 12 height 12
radio input "true"
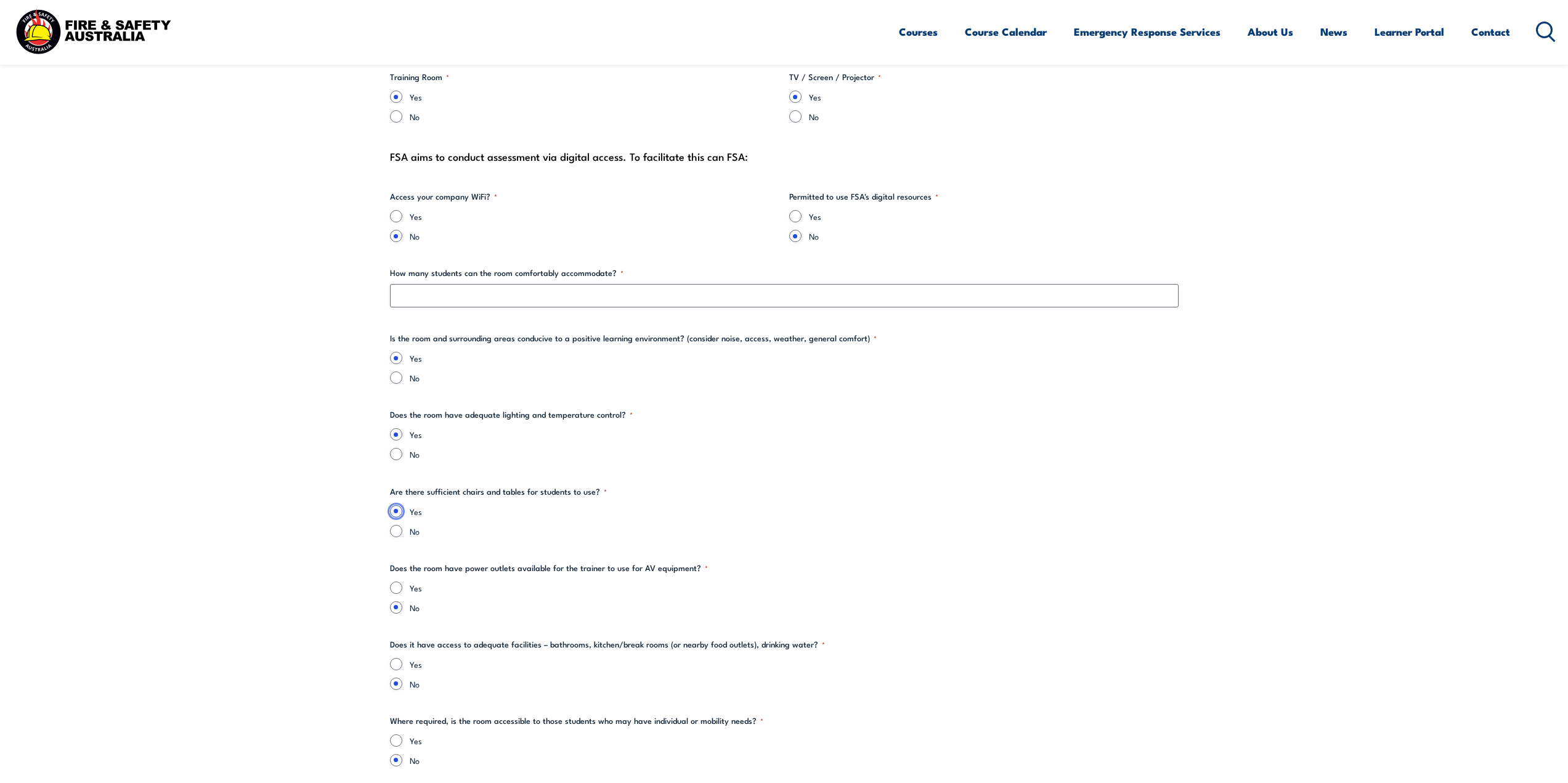
scroll to position [1294, 0]
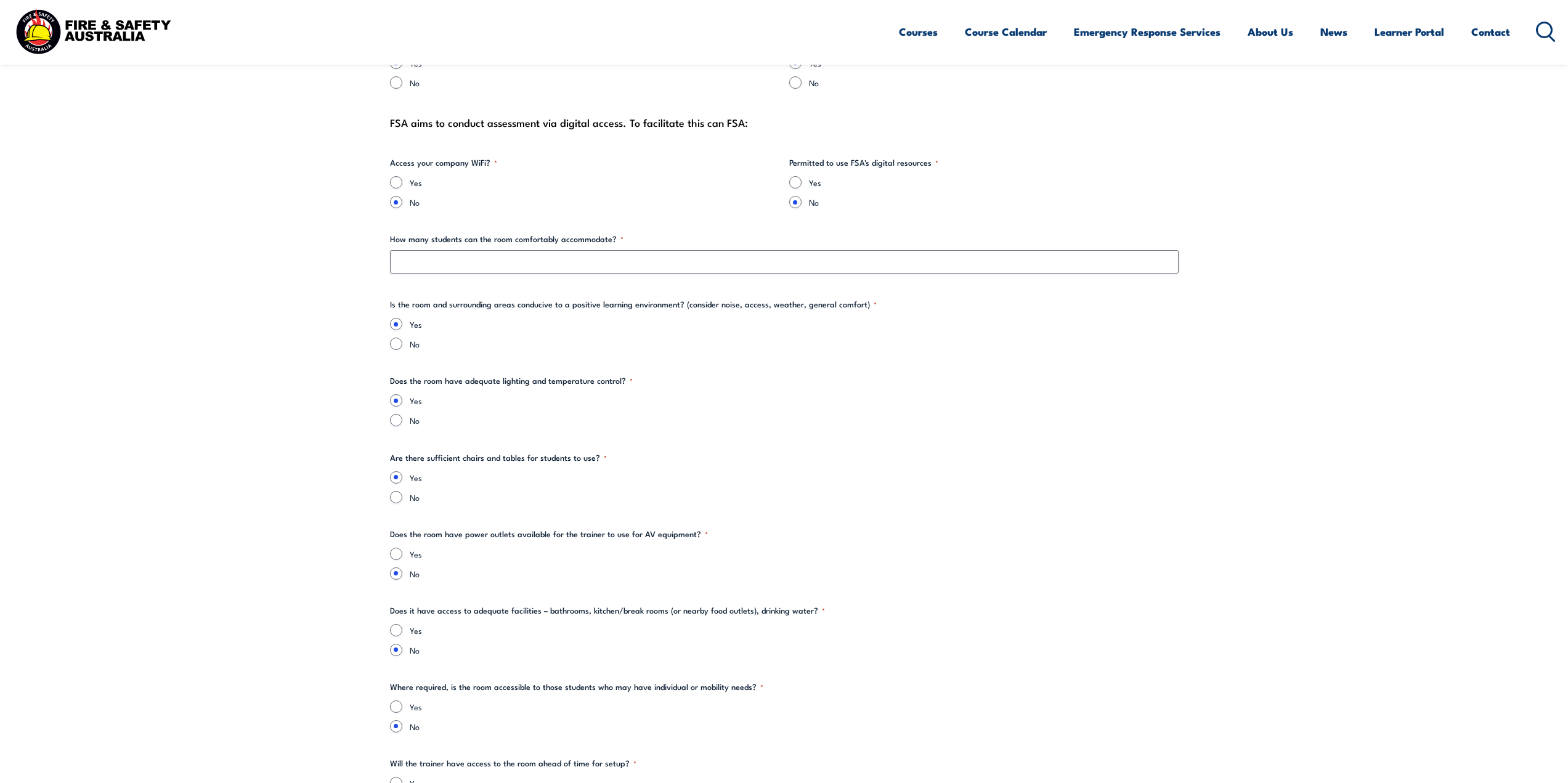
click at [422, 549] on label "Yes" at bounding box center [794, 554] width 769 height 12
click at [403, 549] on input "Yes" at bounding box center [396, 554] width 12 height 12
radio input "true"
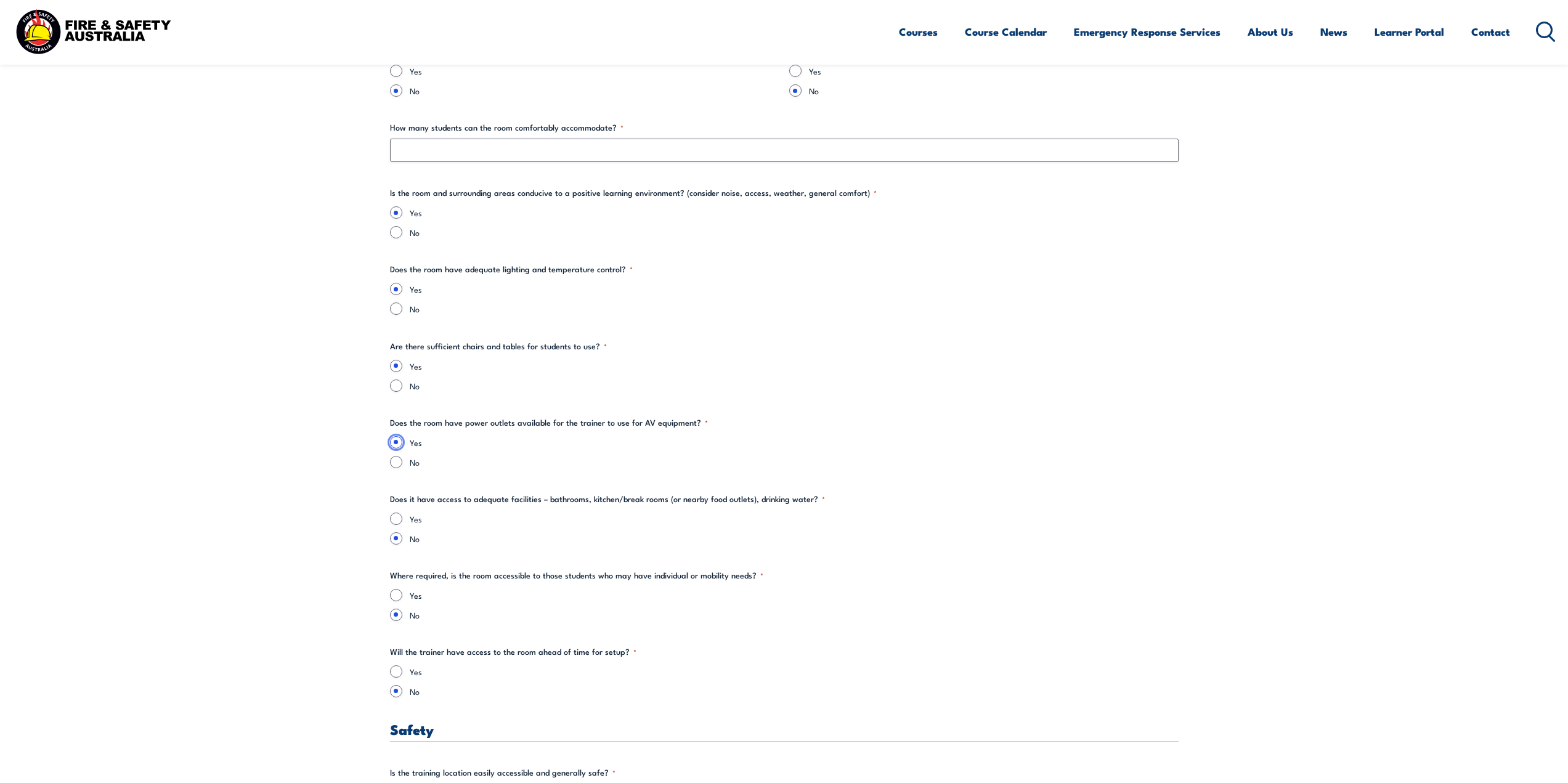
scroll to position [1417, 0]
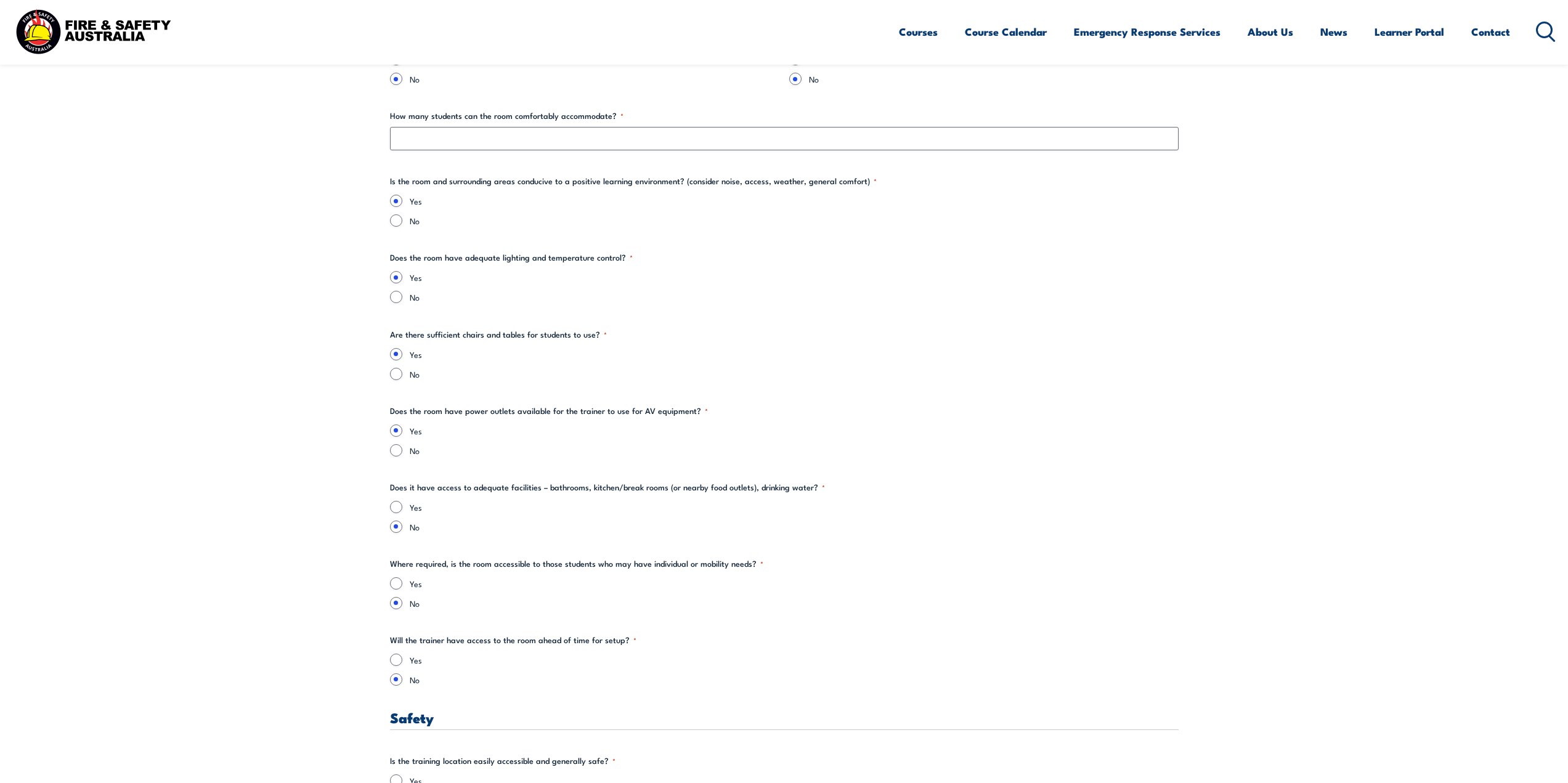
click at [397, 514] on div "Yes No" at bounding box center [784, 517] width 788 height 32
click at [401, 512] on div "Yes" at bounding box center [784, 507] width 788 height 12
click at [397, 504] on input "Yes" at bounding box center [396, 507] width 12 height 12
radio input "true"
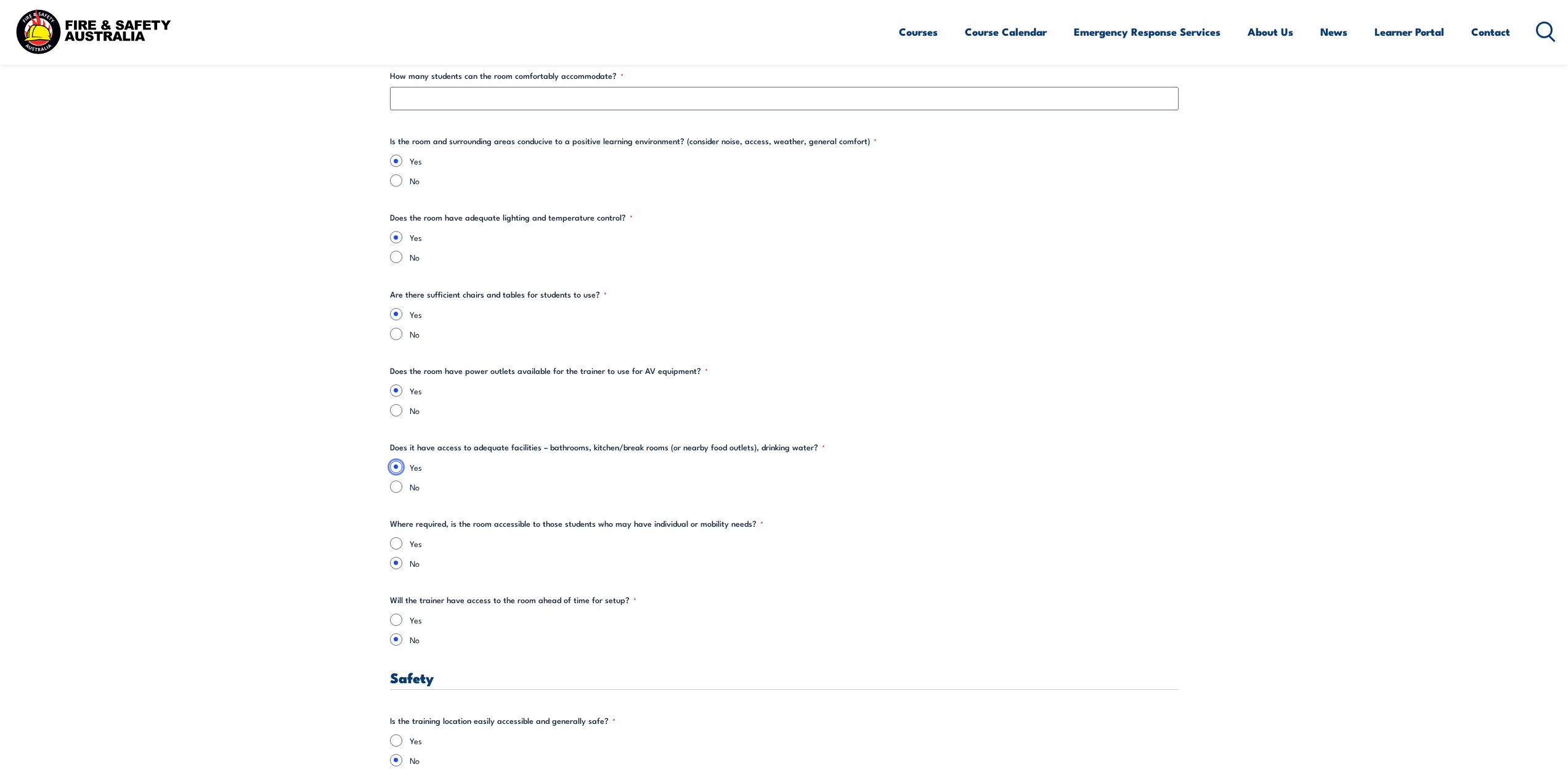
scroll to position [1479, 0]
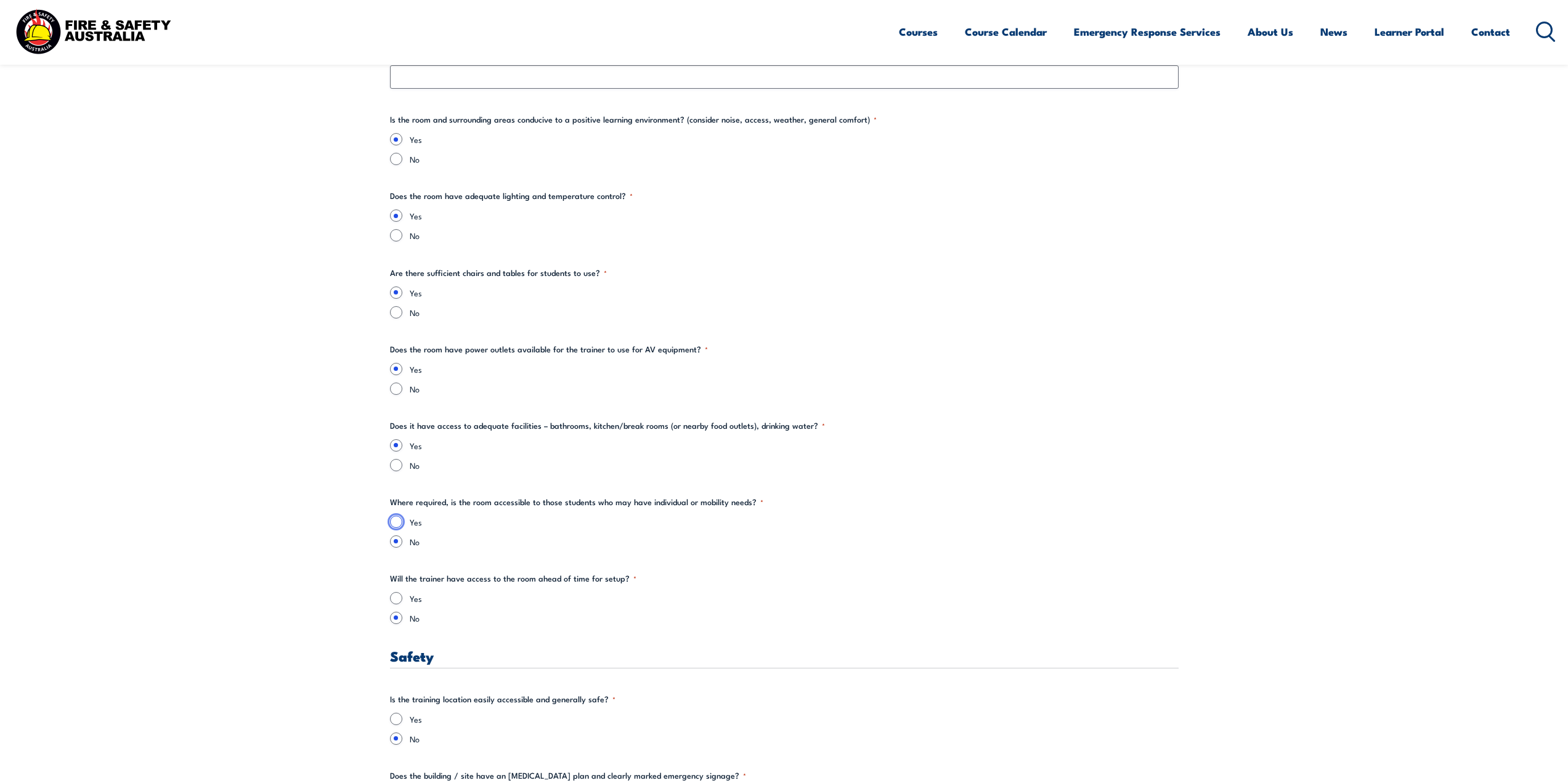
click at [396, 522] on input "Yes" at bounding box center [396, 522] width 12 height 12
radio input "true"
click at [407, 592] on div "Yes" at bounding box center [784, 598] width 788 height 12
click at [399, 600] on input "Yes" at bounding box center [396, 598] width 12 height 12
radio input "true"
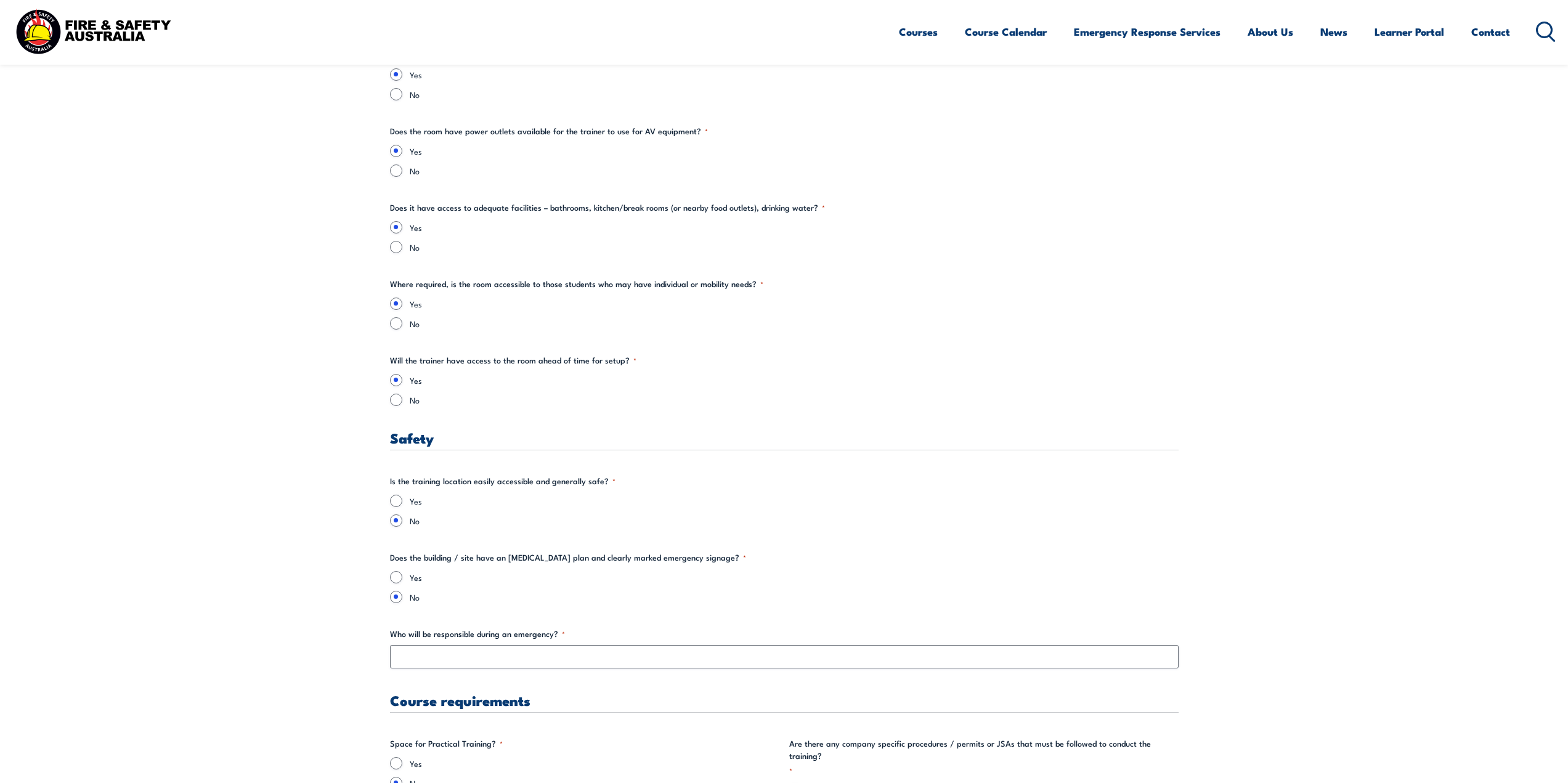
scroll to position [1725, 0]
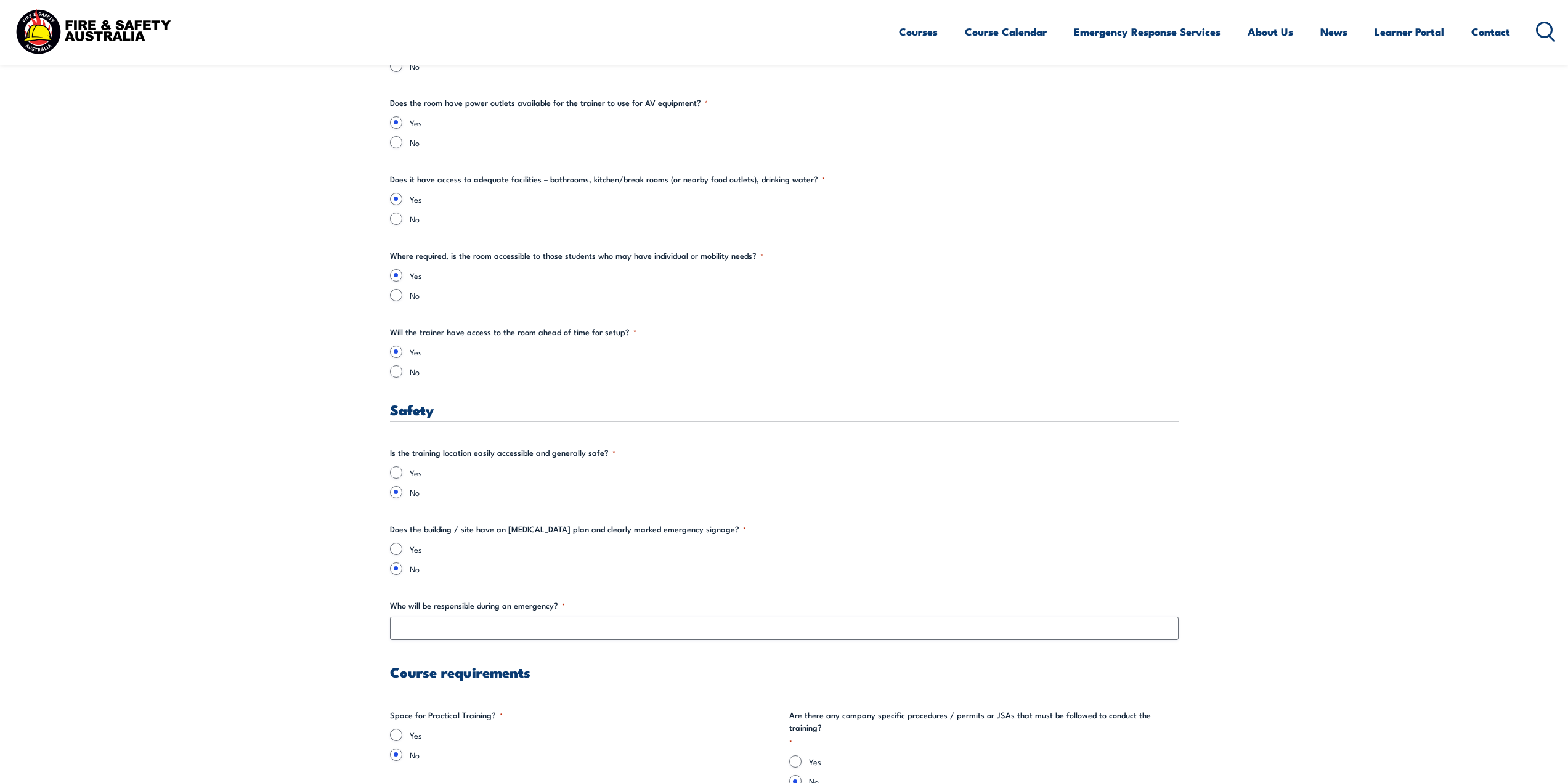
click at [397, 465] on fieldset "Is the training location easily accessible and generally safe? * Yes No" at bounding box center [784, 472] width 788 height 52
click at [399, 472] on input "Yes" at bounding box center [396, 473] width 12 height 12
radio input "true"
click at [413, 554] on label "Yes" at bounding box center [794, 549] width 769 height 12
click at [403, 554] on input "Yes" at bounding box center [396, 549] width 12 height 12
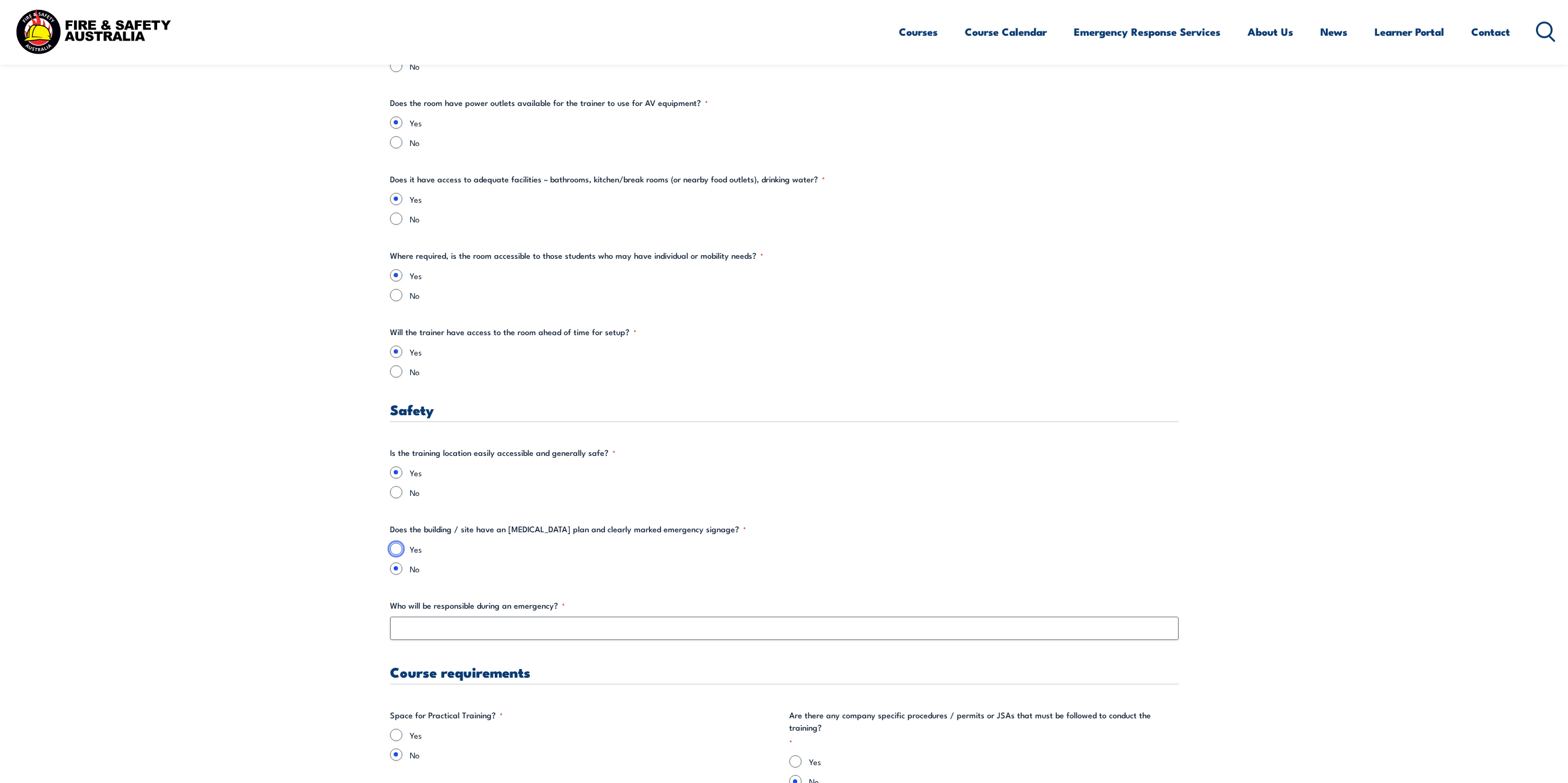
radio input "true"
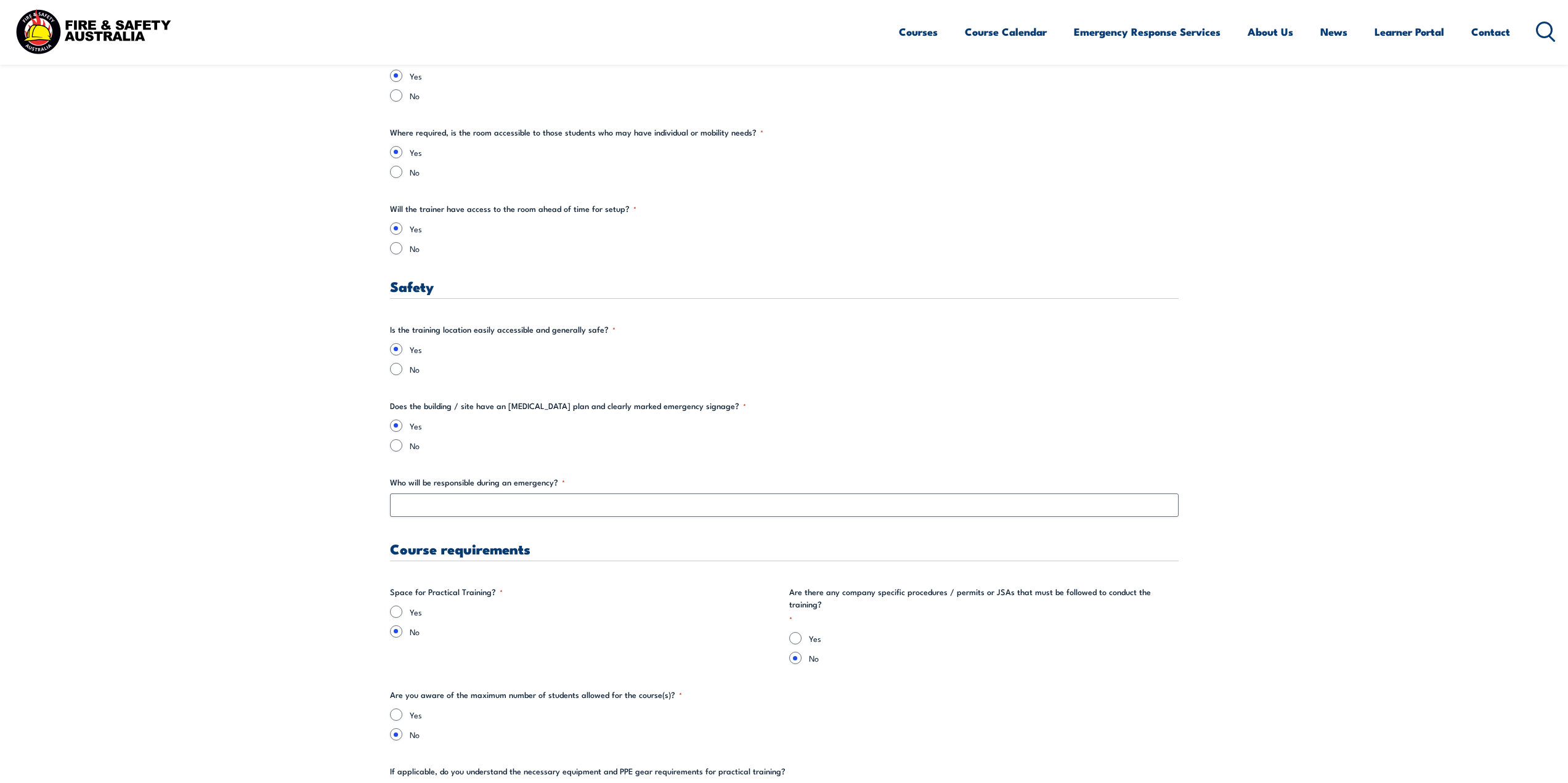
click at [435, 520] on div "Training details Client Details ([PERSON_NAME]) [PERSON_NAME] Training Address …" at bounding box center [784, 312] width 788 height 3454
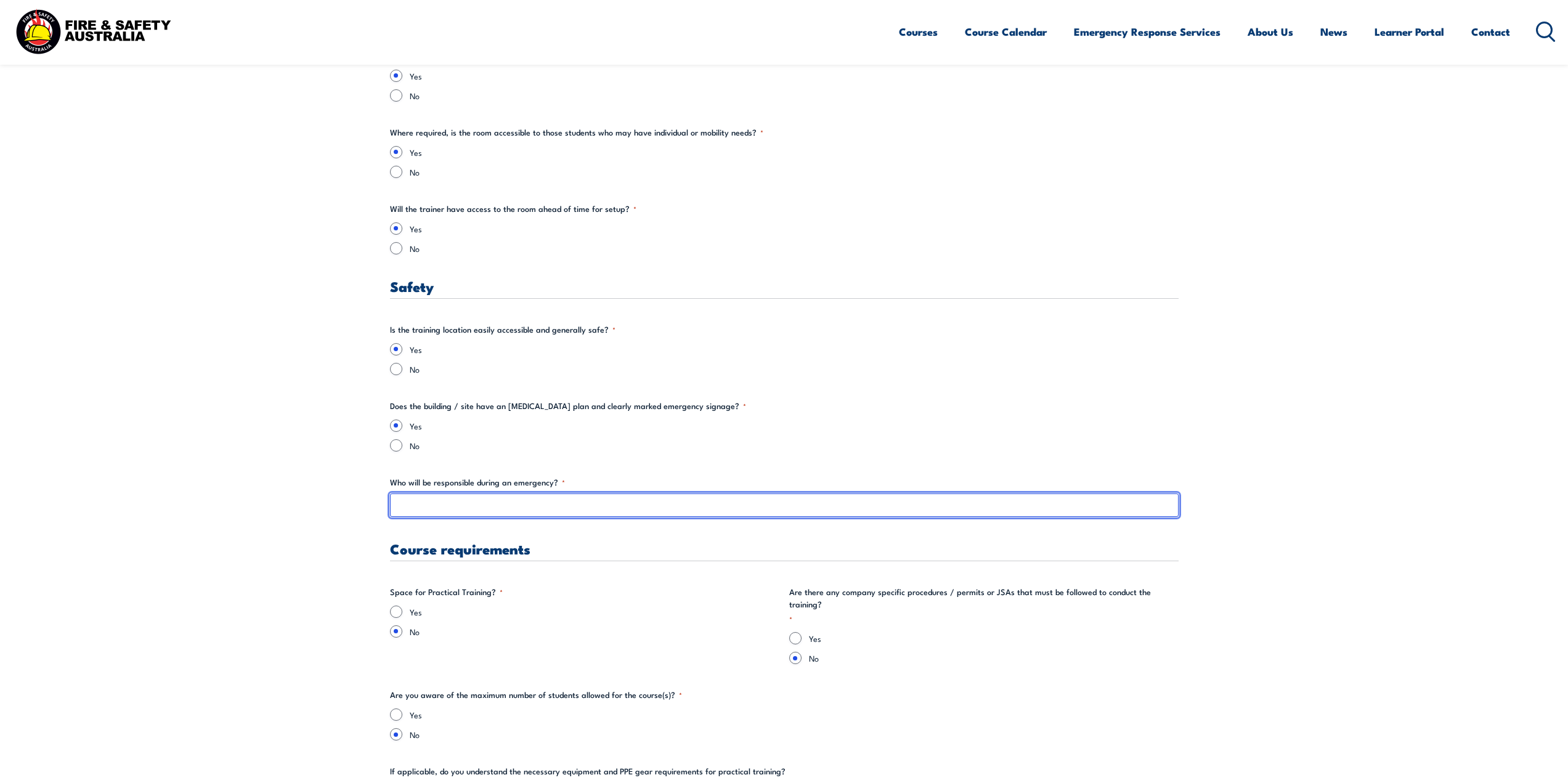
click at [440, 500] on input "Who will be responsible during an emergency? *" at bounding box center [784, 505] width 788 height 24
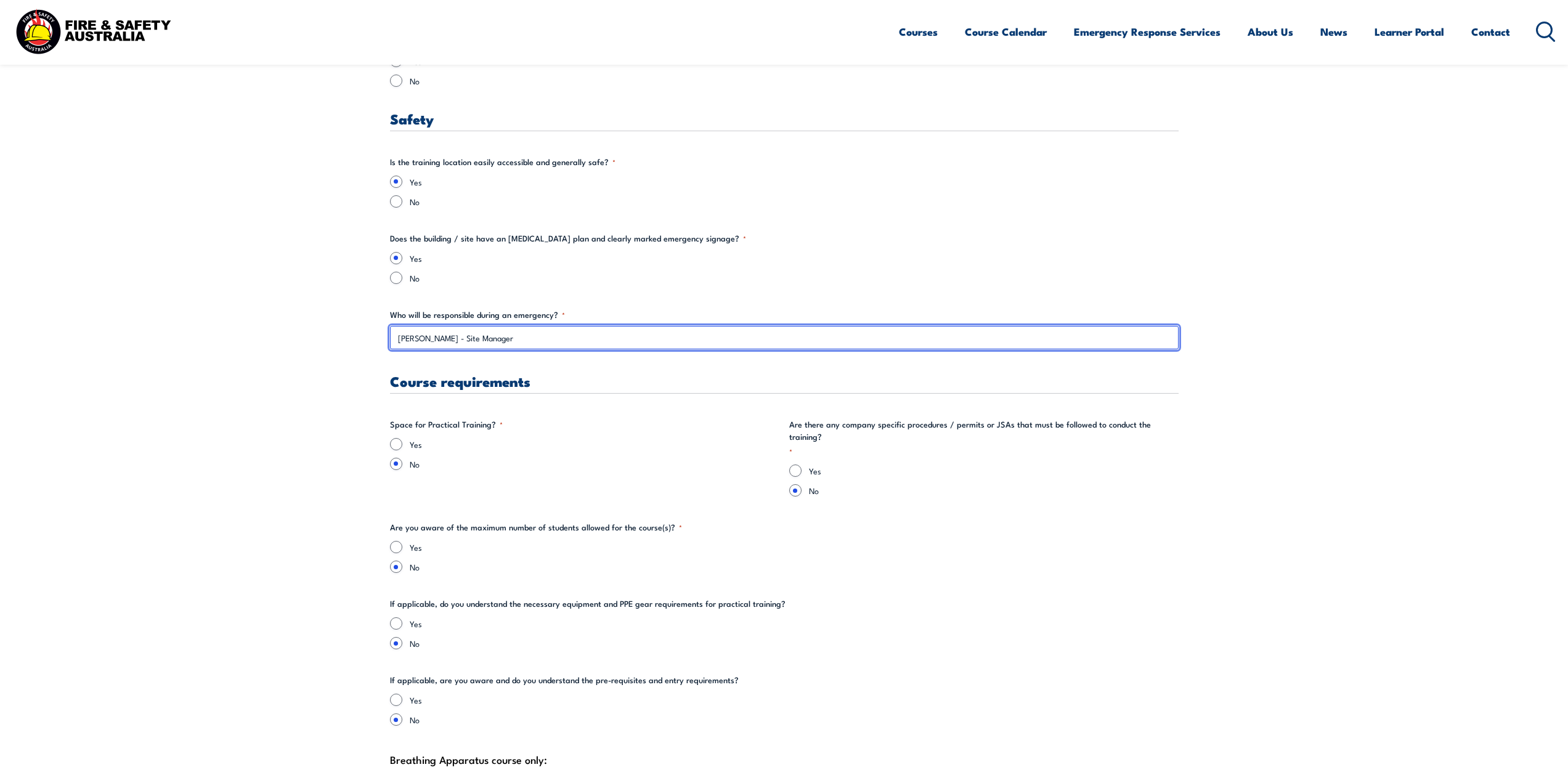
scroll to position [2034, 0]
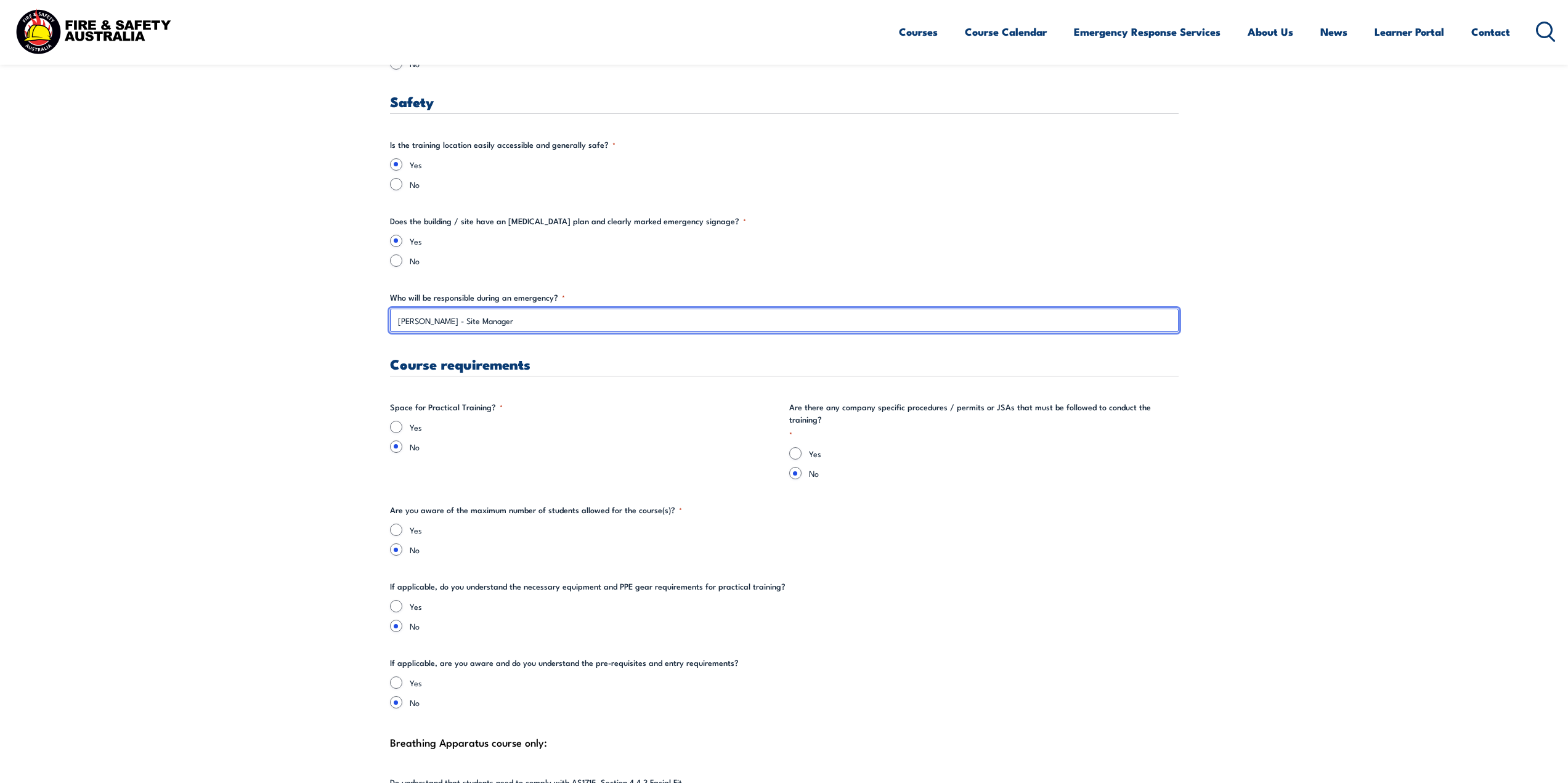
type input "[PERSON_NAME] - Site Manager"
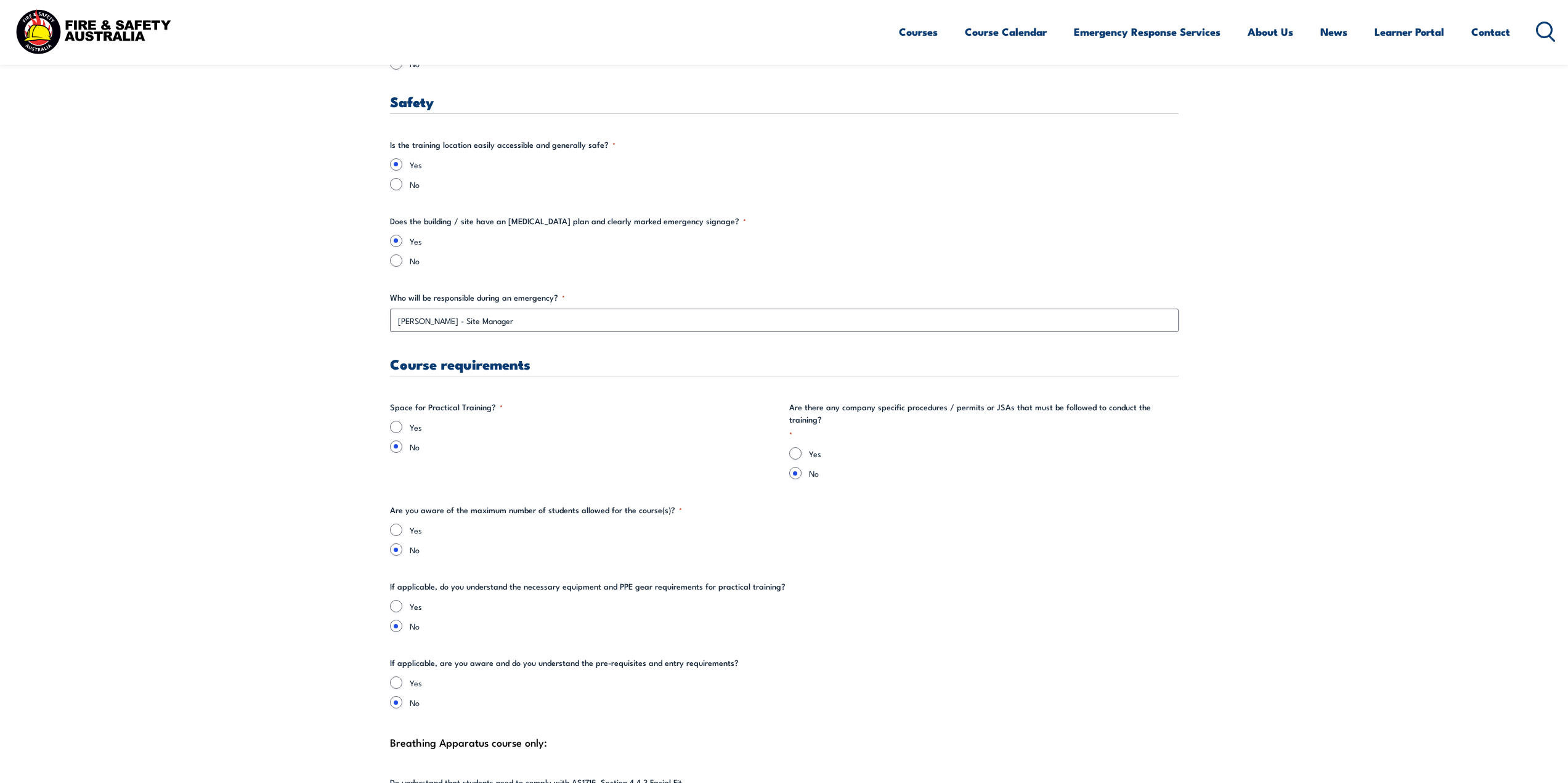
click at [405, 428] on div "Yes" at bounding box center [584, 427] width 389 height 12
click at [403, 429] on div "Yes" at bounding box center [584, 427] width 389 height 12
click at [387, 428] on section "" * " indicates required fields Training details Client Details ([PERSON_NAME])…" at bounding box center [784, 124] width 1568 height 3608
click at [402, 431] on div "Yes" at bounding box center [584, 427] width 389 height 12
click at [398, 425] on input "Yes" at bounding box center [396, 427] width 12 height 12
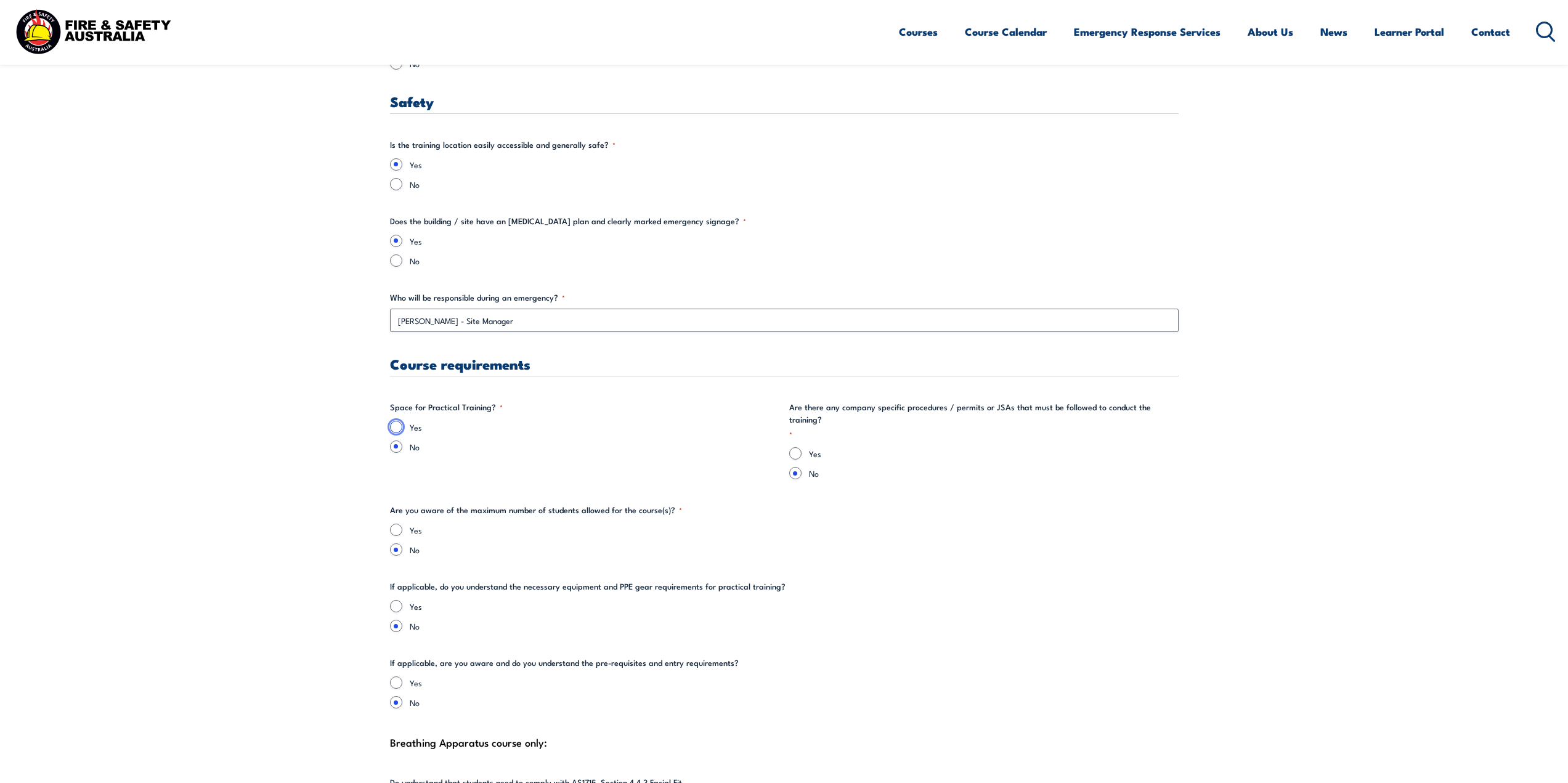
radio input "true"
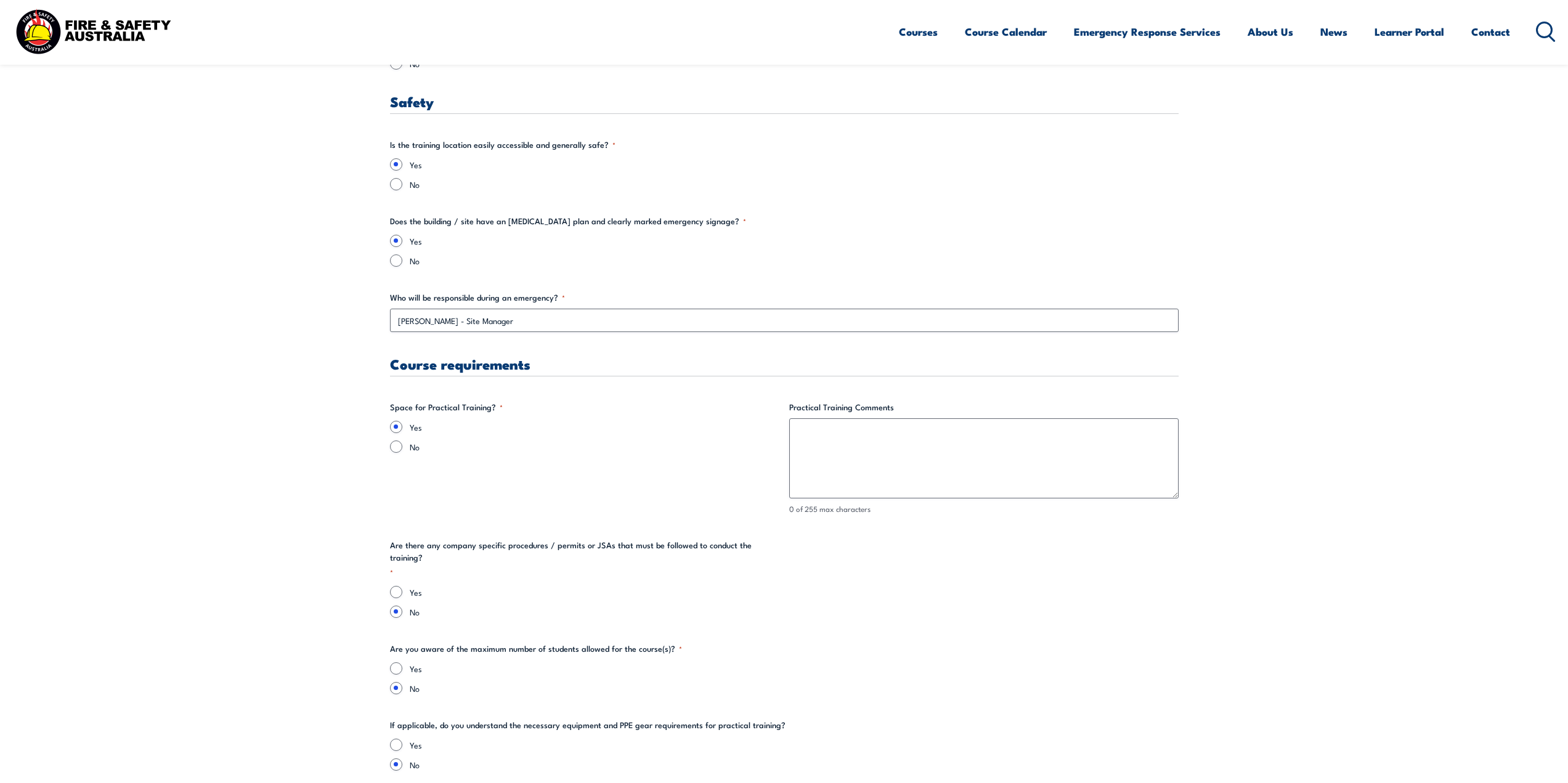
click at [624, 437] on div "Yes No" at bounding box center [584, 437] width 389 height 32
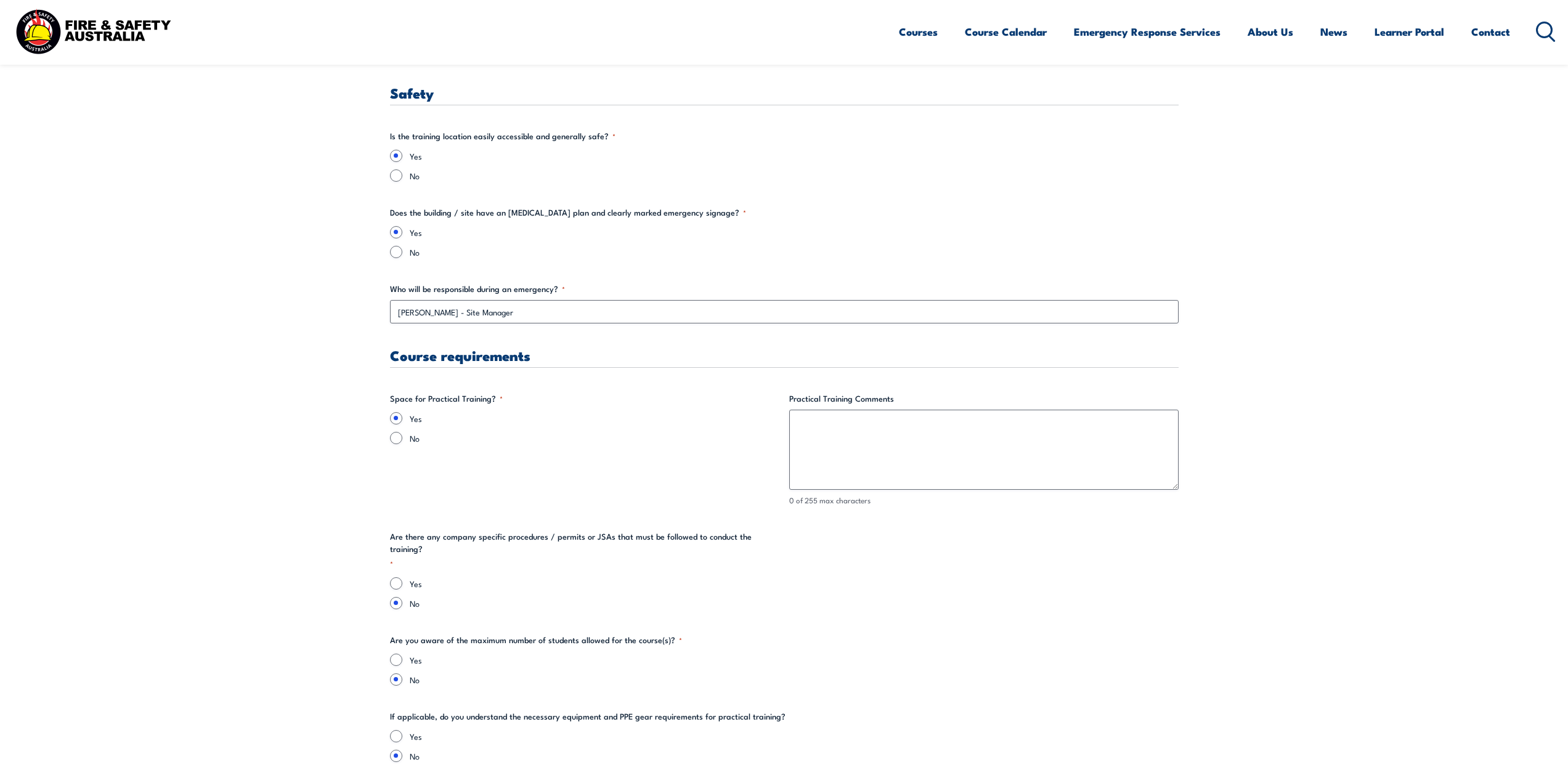
scroll to position [2157, 0]
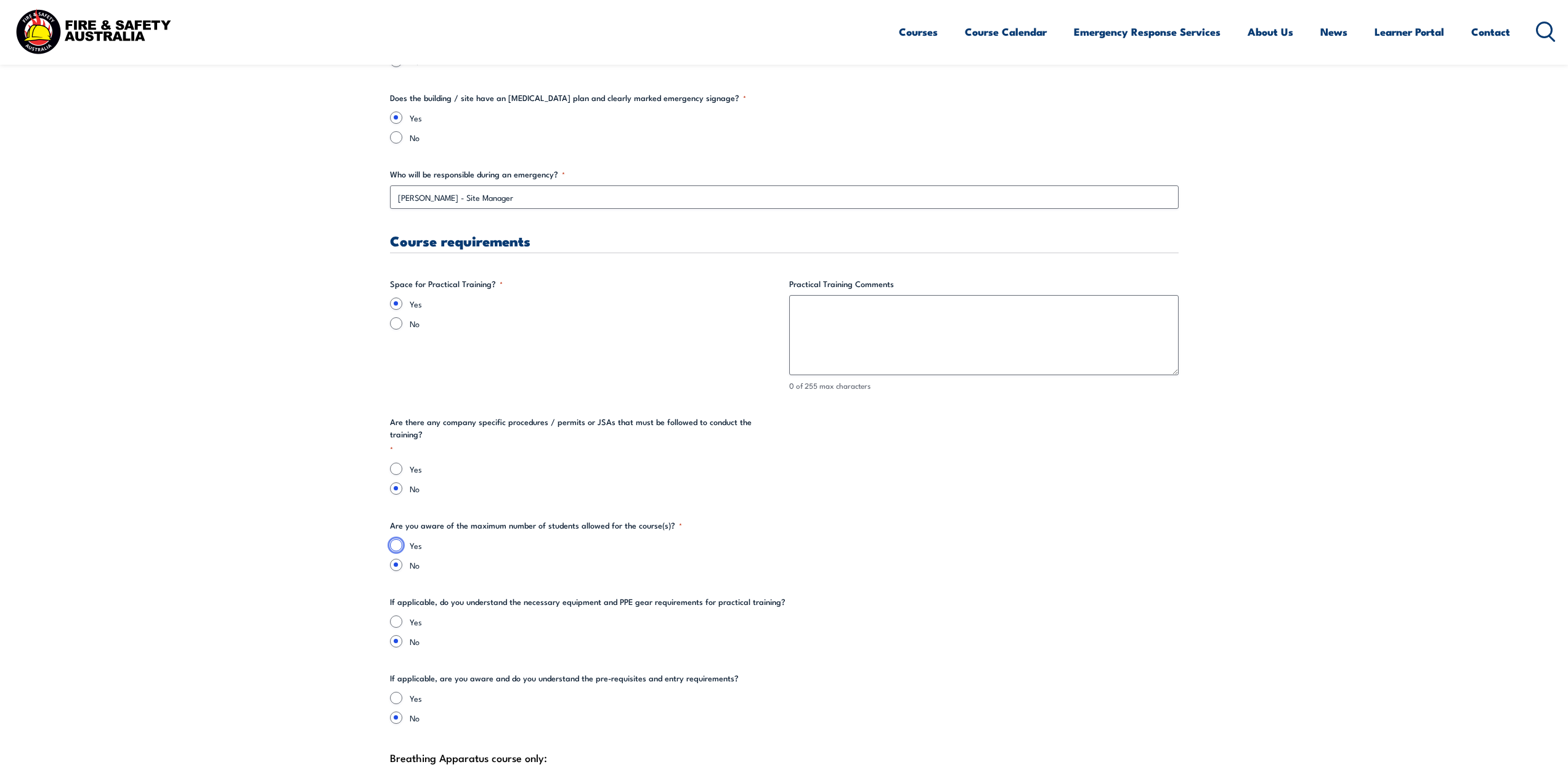
click at [398, 539] on input "Yes" at bounding box center [396, 545] width 12 height 12
radio input "true"
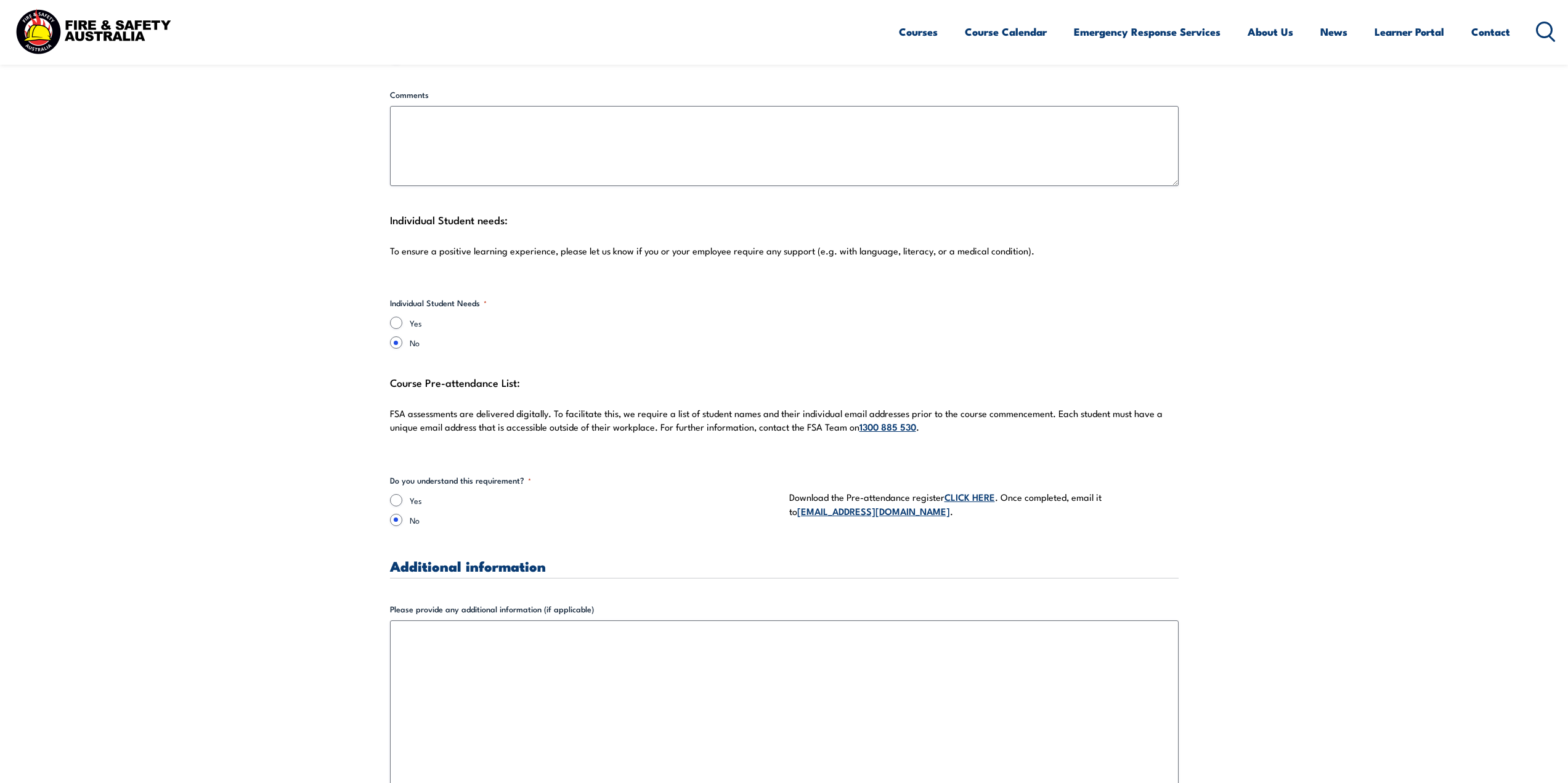
scroll to position [3143, 0]
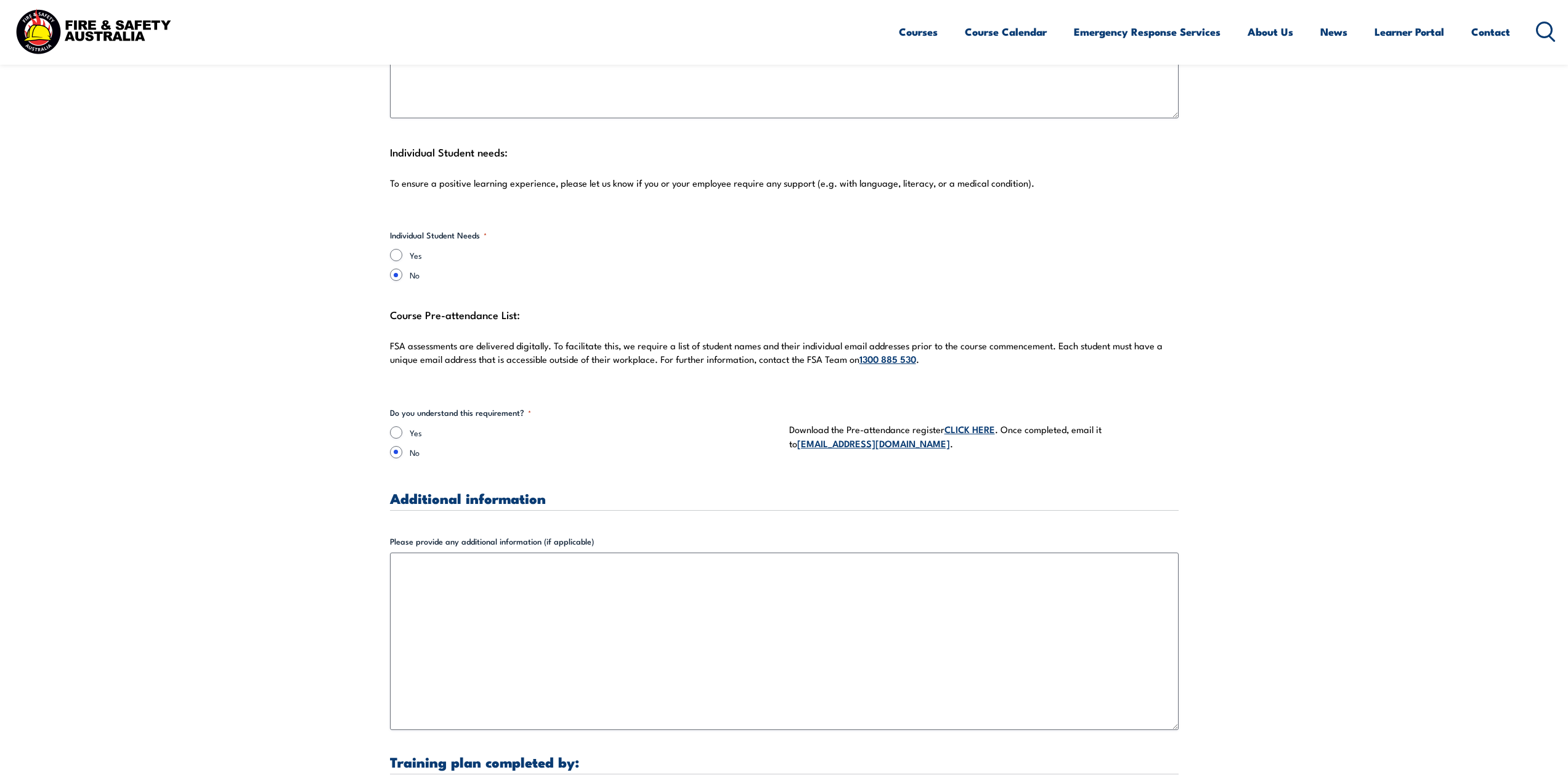
click at [409, 426] on div "Yes" at bounding box center [584, 432] width 389 height 12
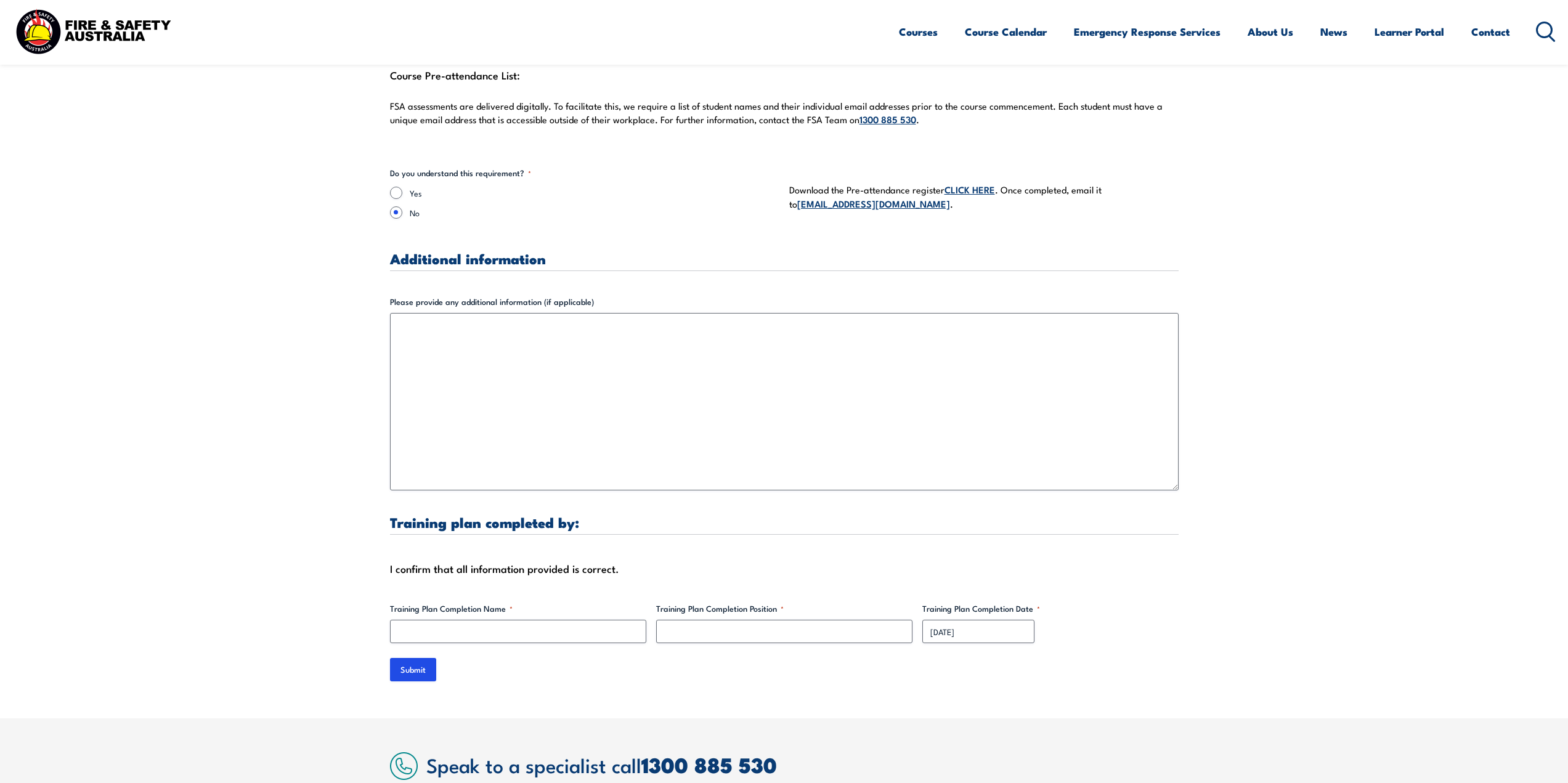
scroll to position [3512, 0]
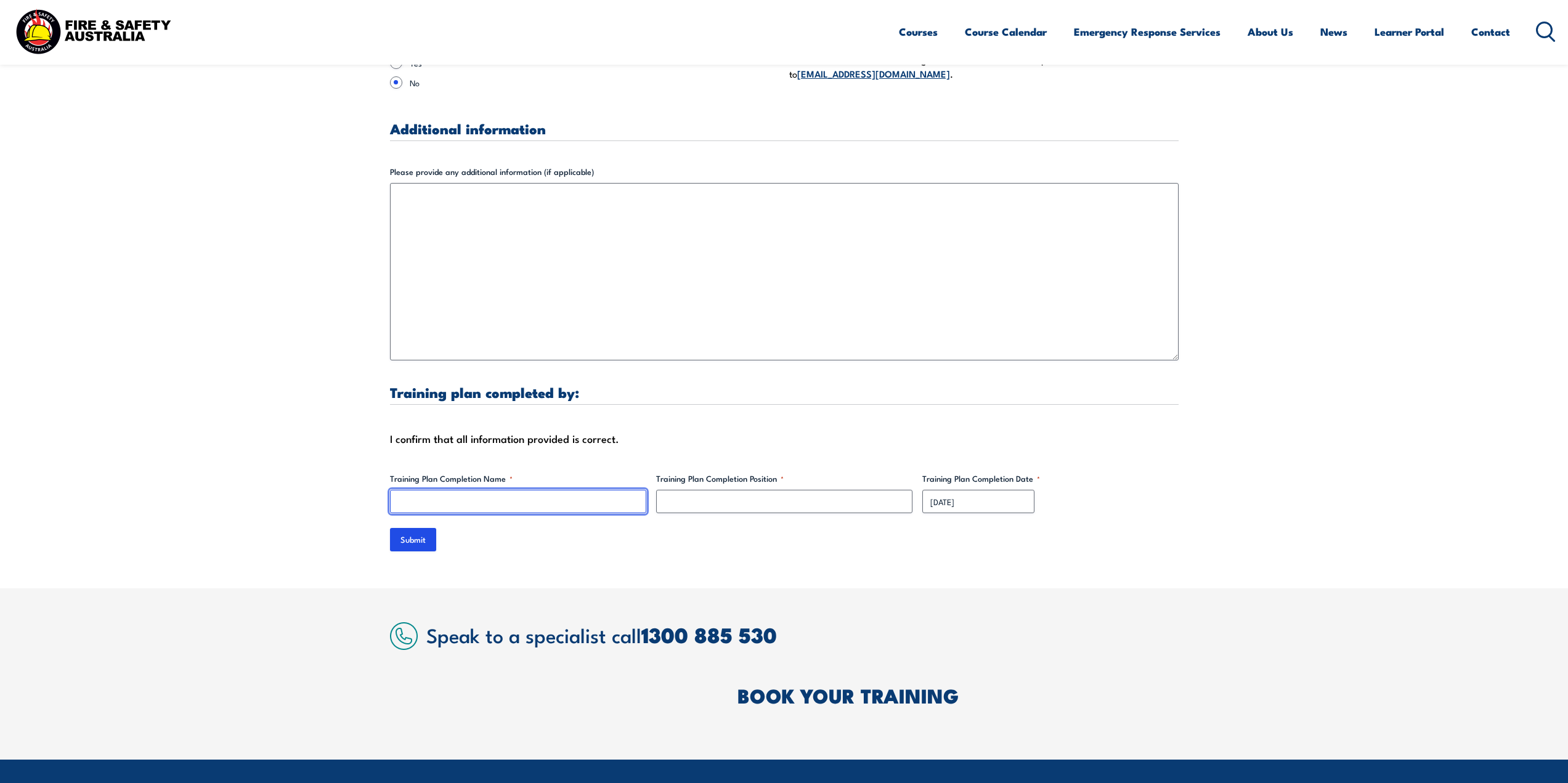
click at [537, 489] on input "Training Plan Completion Name *" at bounding box center [519, 501] width 257 height 24
click at [517, 494] on input "Training Plan Completion Name *" at bounding box center [519, 501] width 257 height 24
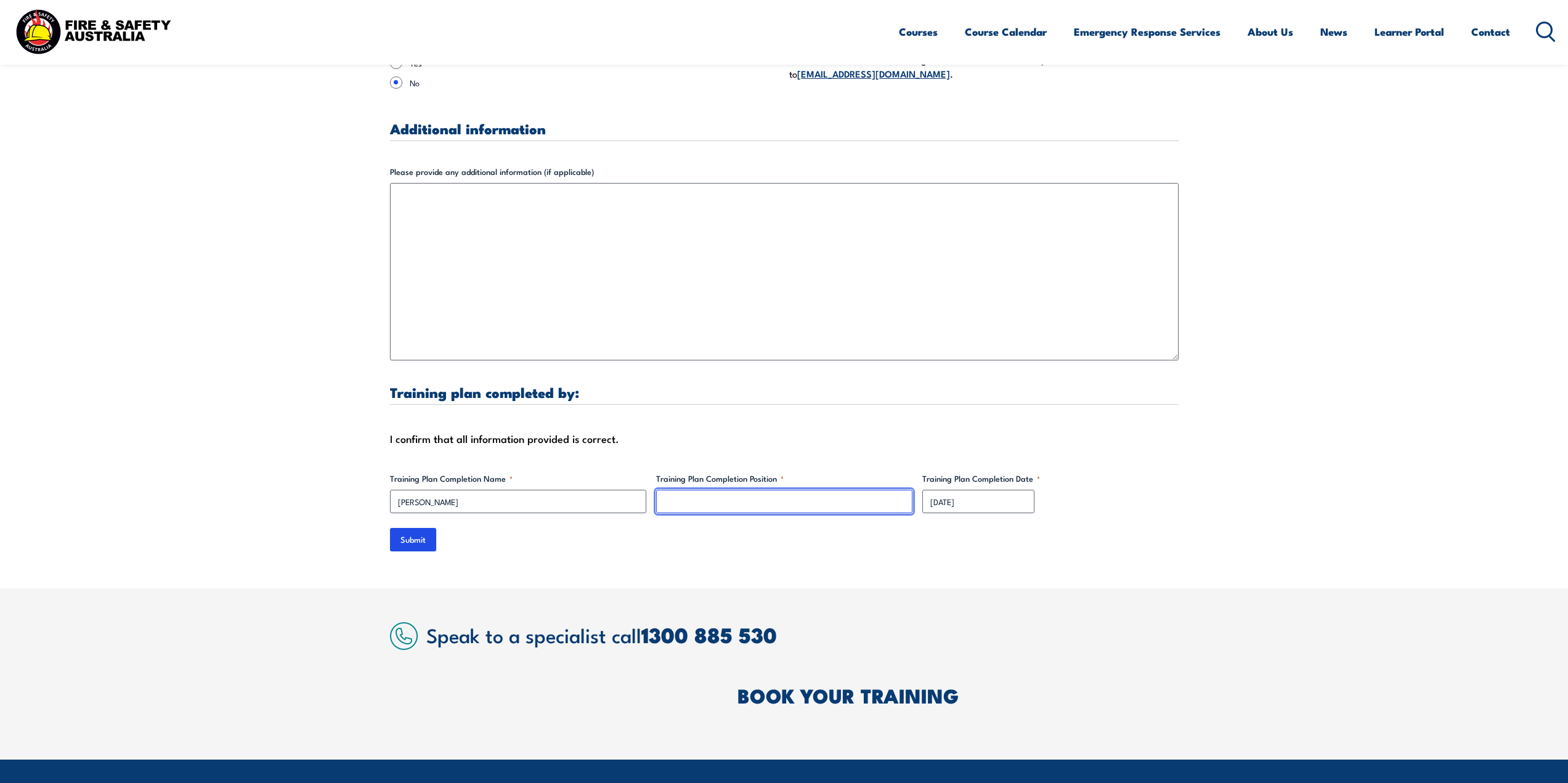
click at [773, 489] on input "Training Plan Completion Position *" at bounding box center [785, 501] width 257 height 24
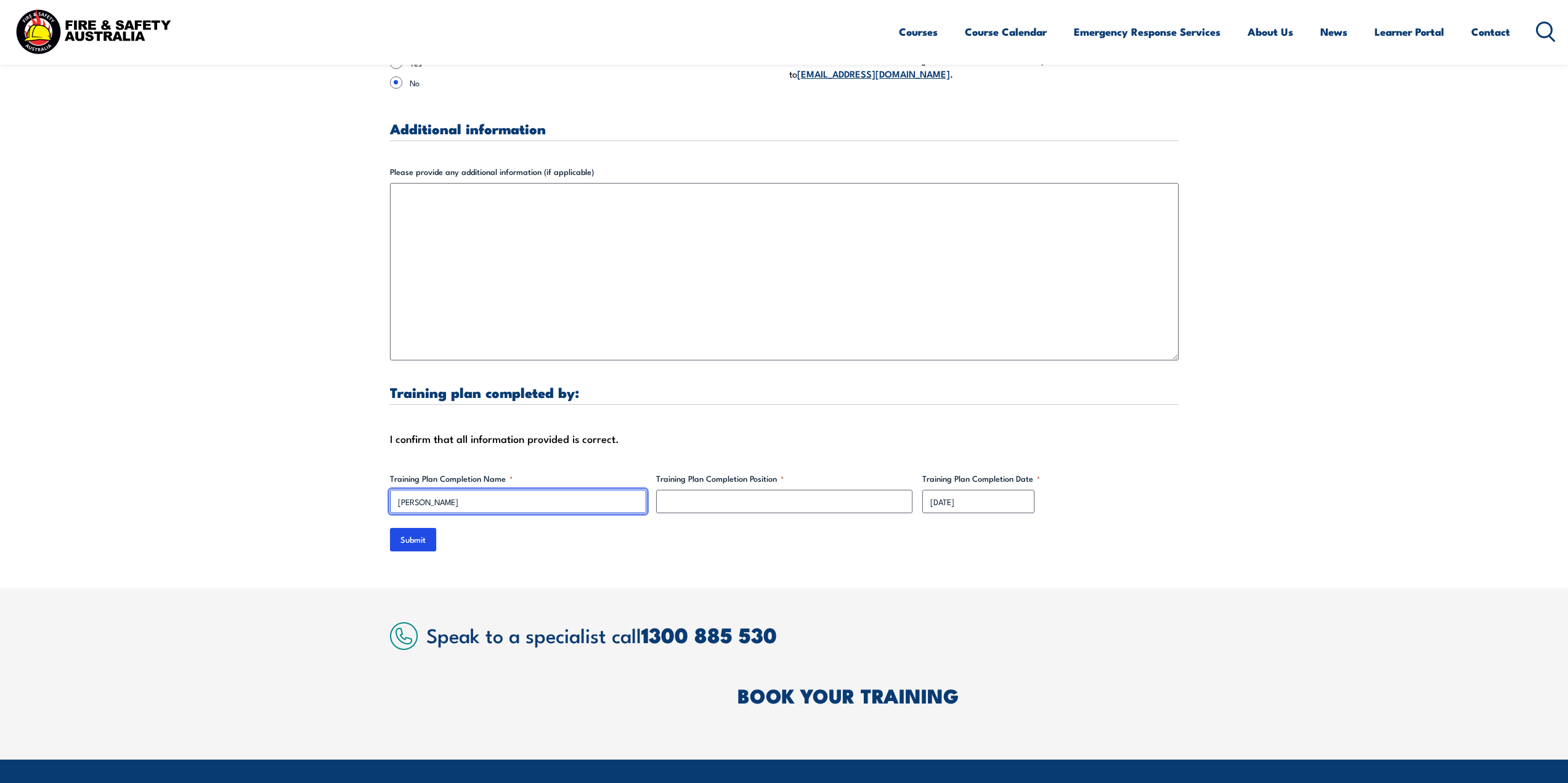
click at [446, 489] on input "[PERSON_NAME]" at bounding box center [519, 501] width 257 height 24
type input "[PERSON_NAME]"
drag, startPoint x: 570, startPoint y: 469, endPoint x: 673, endPoint y: 480, distance: 103.6
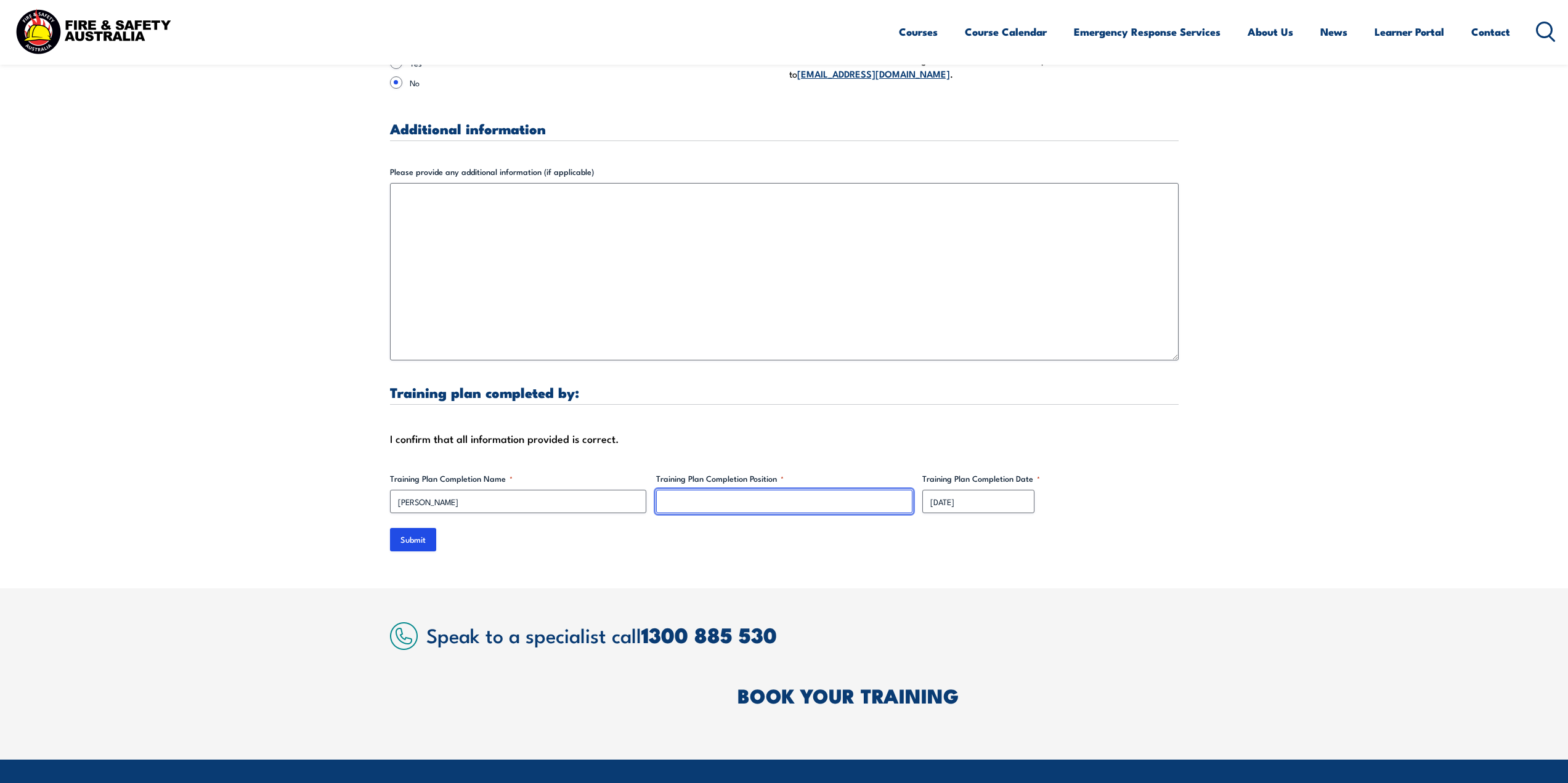
click at [673, 489] on input "Training Plan Completion Position *" at bounding box center [785, 501] width 257 height 24
click at [677, 489] on input "Training Plan Completion Position *" at bounding box center [785, 501] width 257 height 24
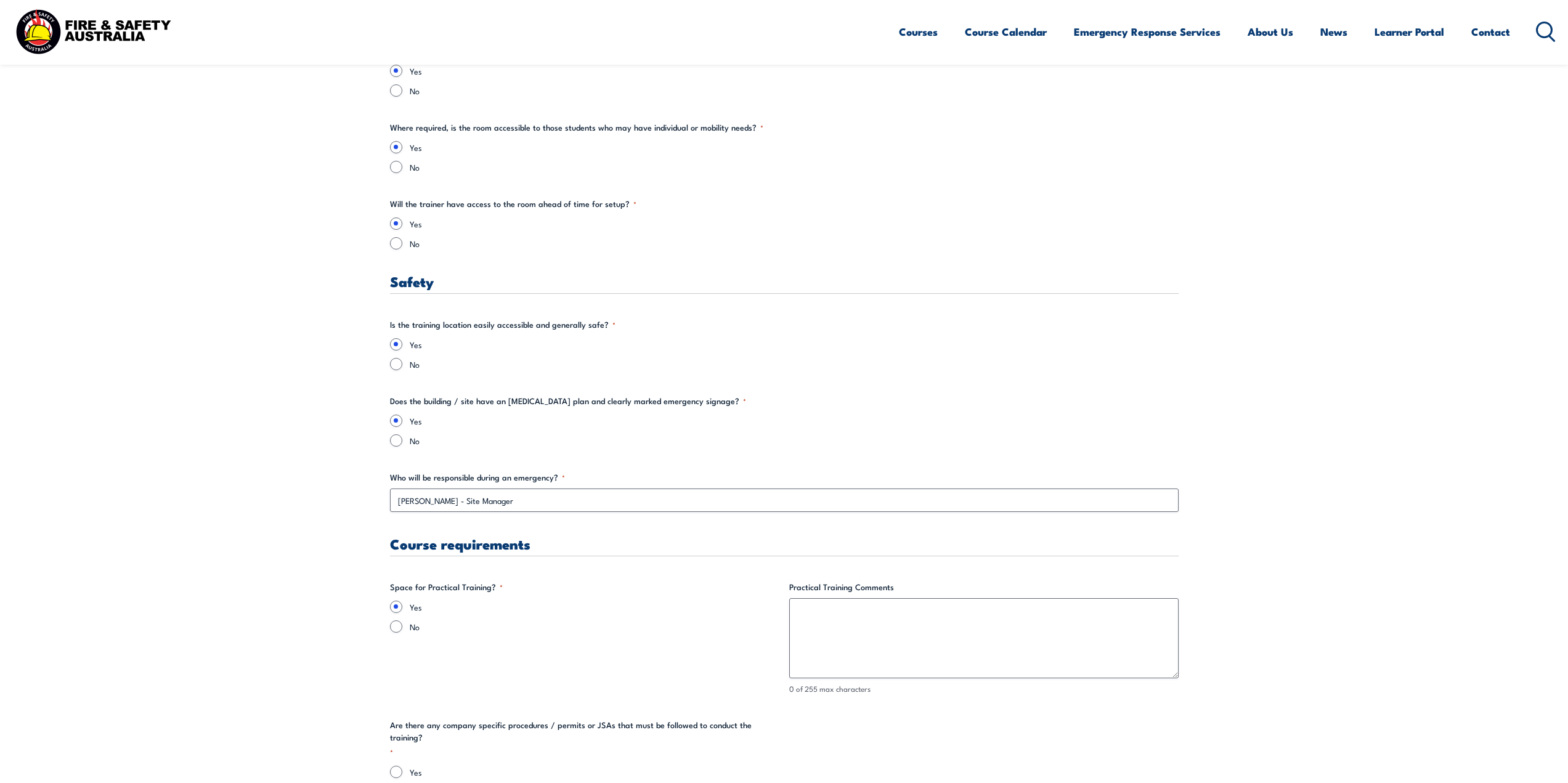
scroll to position [1848, 0]
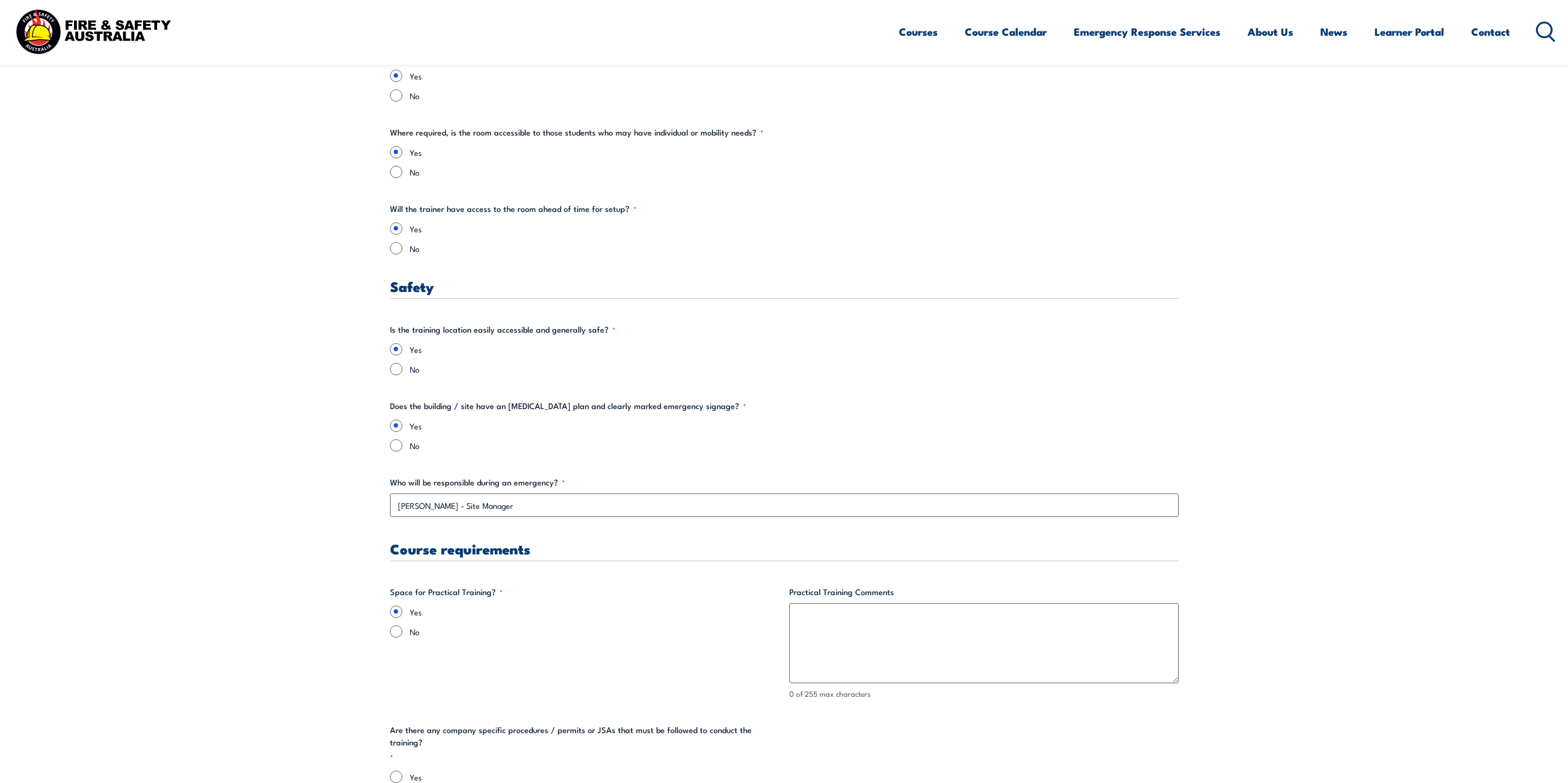
type input "HR & WHS Business Partner"
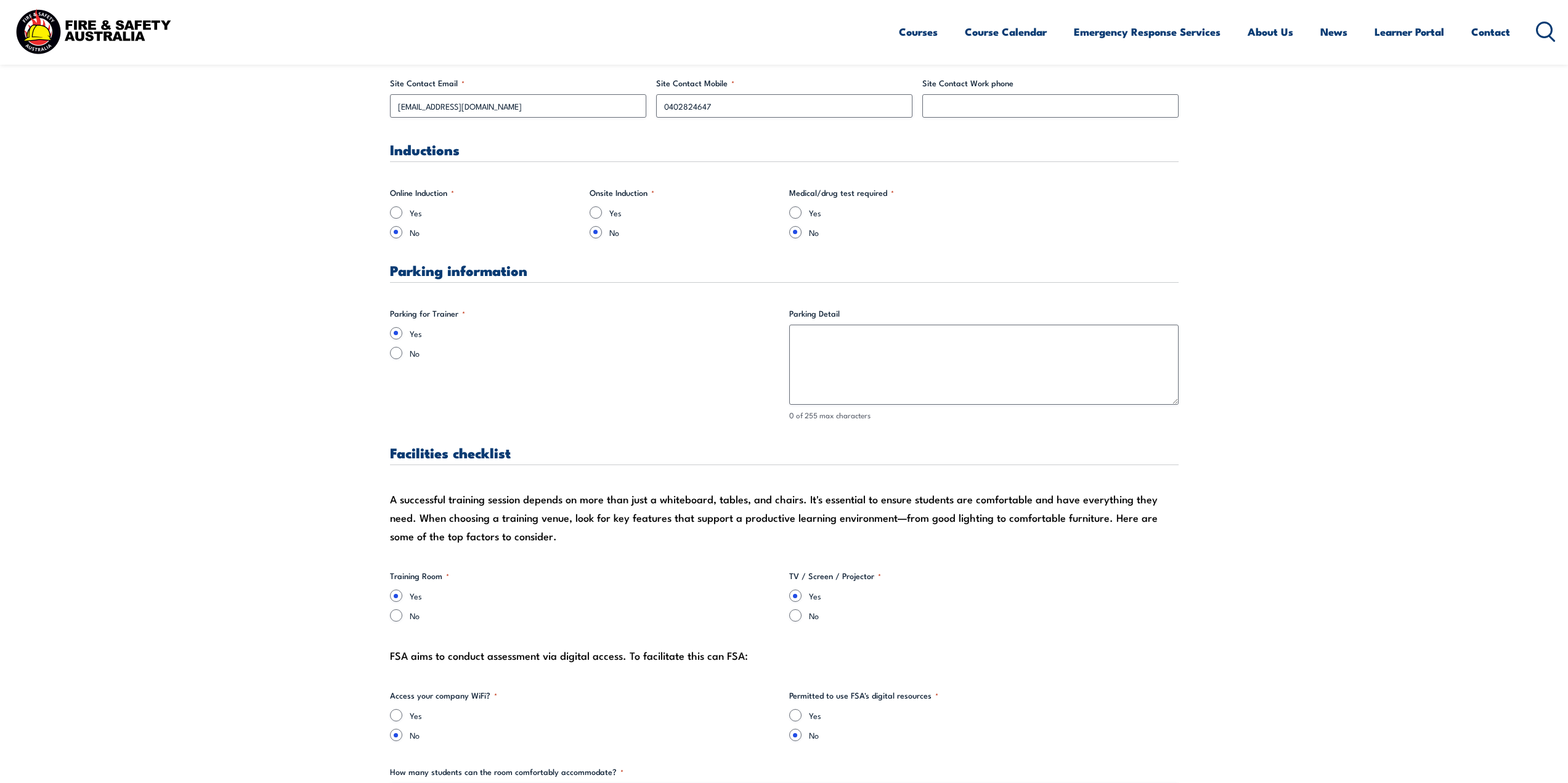
scroll to position [986, 0]
